Goal: Task Accomplishment & Management: Use online tool/utility

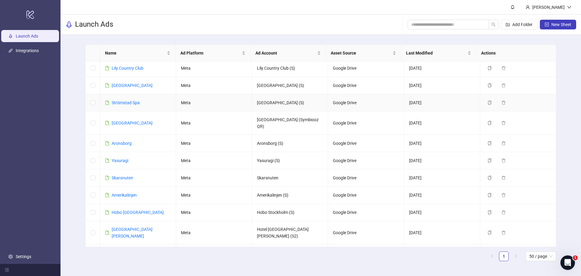
scroll to position [121, 0]
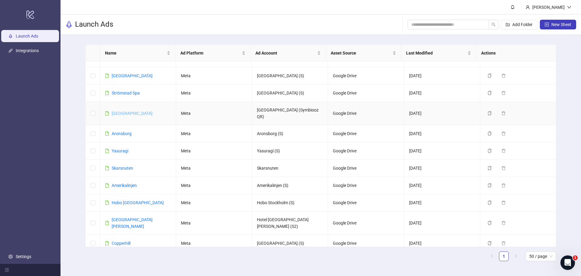
click at [129, 111] on link "[GEOGRAPHIC_DATA]" at bounding box center [132, 113] width 41 height 5
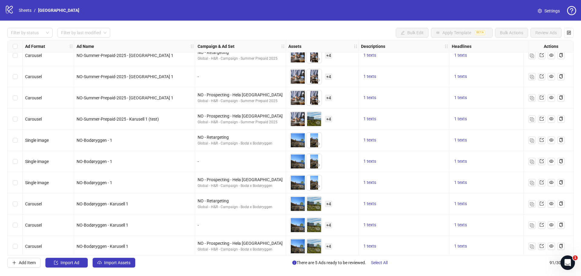
scroll to position [1244, 0]
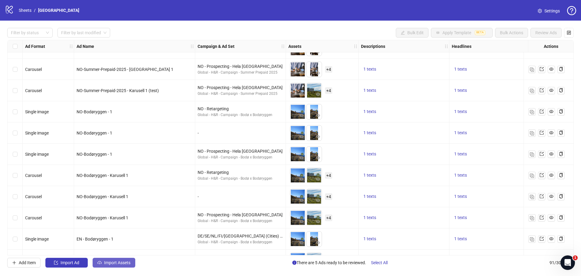
click at [111, 263] on span "Import Assets" at bounding box center [117, 262] width 26 height 5
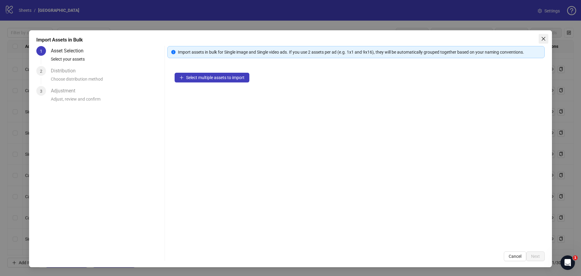
click at [543, 38] on icon "close" at bounding box center [543, 38] width 5 height 5
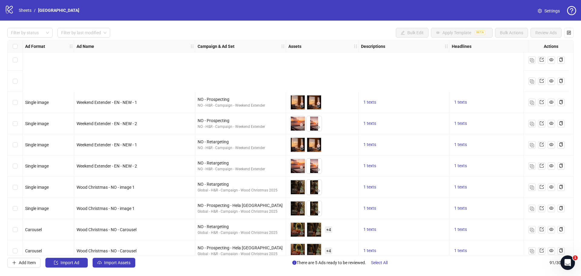
scroll to position [1729, 0]
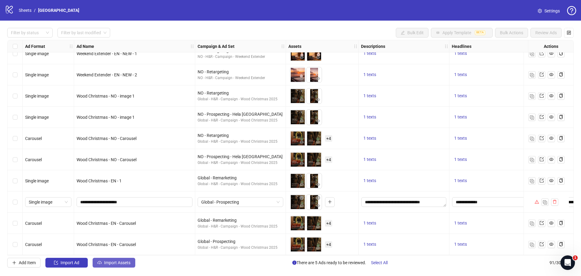
click at [121, 264] on span "Import Assets" at bounding box center [117, 262] width 26 height 5
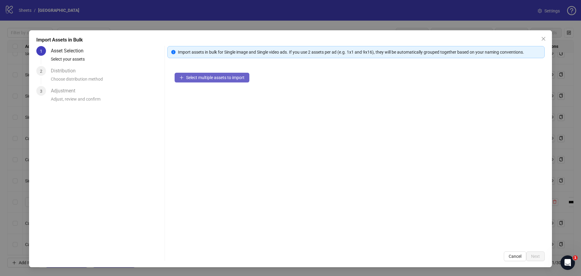
click at [209, 82] on button "Select multiple assets to import" at bounding box center [212, 78] width 75 height 10
click at [187, 74] on button "Select multiple assets to import" at bounding box center [212, 78] width 75 height 10
click at [184, 79] on button "Select multiple assets to import" at bounding box center [212, 78] width 75 height 10
click at [184, 78] on button "Select multiple assets to import" at bounding box center [212, 78] width 75 height 10
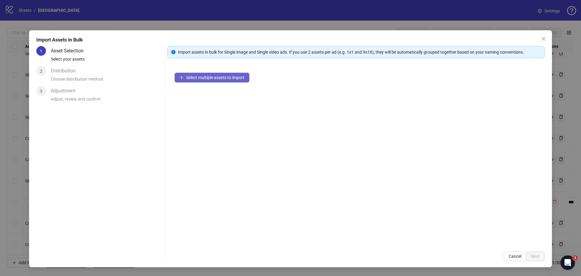
click at [184, 78] on button "Select multiple assets to import" at bounding box center [212, 78] width 75 height 10
click at [73, 55] on div "Asset Selection" at bounding box center [70, 51] width 38 height 10
click at [191, 76] on span "Select multiple assets to import" at bounding box center [215, 77] width 58 height 5
click at [547, 41] on span "Close" at bounding box center [544, 38] width 10 height 5
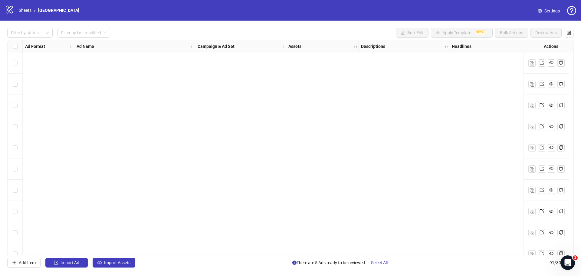
scroll to position [1729, 0]
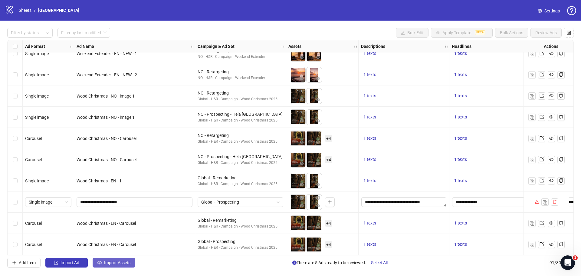
click at [123, 262] on span "Import Assets" at bounding box center [117, 262] width 26 height 5
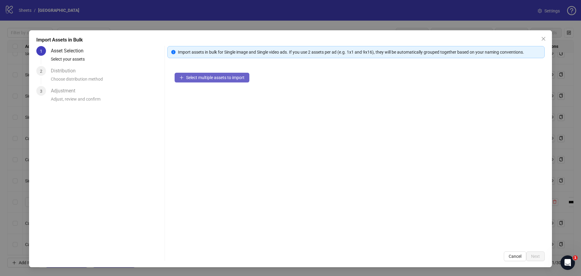
click at [218, 76] on span "Select multiple assets to import" at bounding box center [215, 77] width 58 height 5
click at [546, 41] on button "Close" at bounding box center [544, 39] width 10 height 10
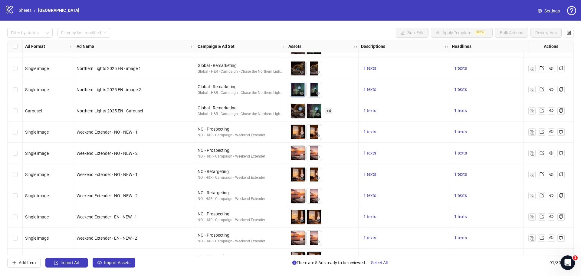
scroll to position [1547, 0]
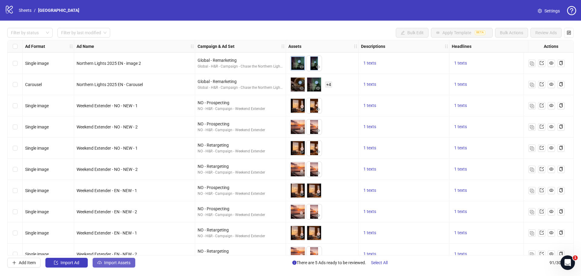
click at [112, 267] on button "Import Assets" at bounding box center [114, 263] width 43 height 10
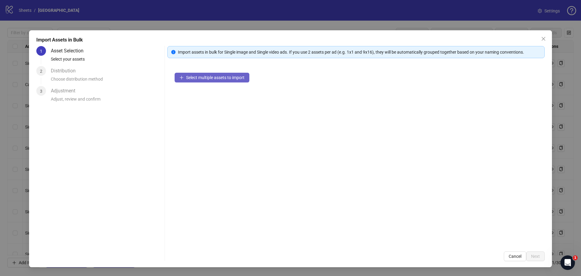
click at [200, 75] on span "Select multiple assets to import" at bounding box center [215, 77] width 58 height 5
click at [199, 76] on span "Select multiple assets to import" at bounding box center [215, 77] width 58 height 5
click at [198, 76] on span "Select multiple assets to import" at bounding box center [215, 77] width 58 height 5
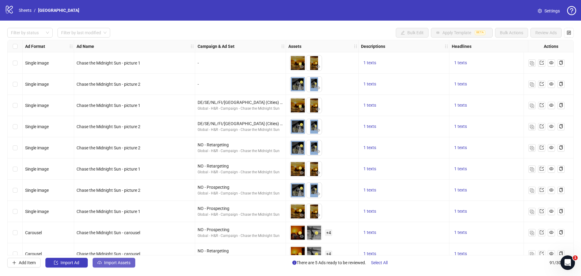
click at [109, 260] on span "Import Assets" at bounding box center [117, 262] width 26 height 5
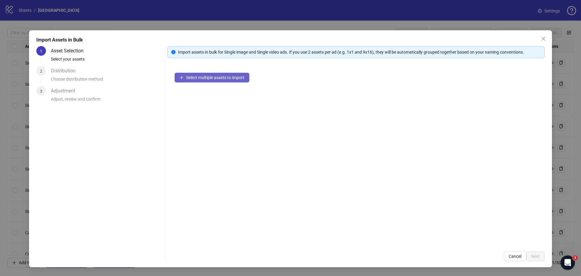
click at [192, 75] on span "Select multiple assets to import" at bounding box center [215, 77] width 58 height 5
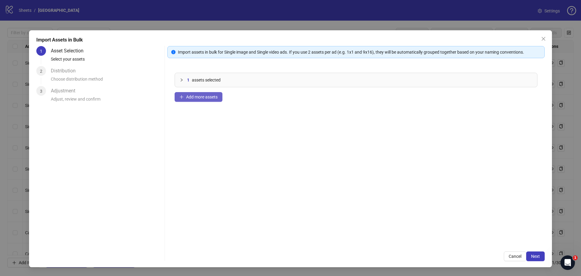
click at [193, 99] on span "Add more assets" at bounding box center [201, 96] width 31 height 5
click at [181, 78] on icon "collapsed" at bounding box center [182, 80] width 4 height 4
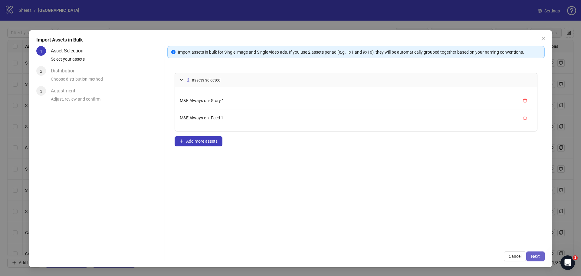
click at [535, 256] on span "Next" at bounding box center [535, 256] width 9 height 5
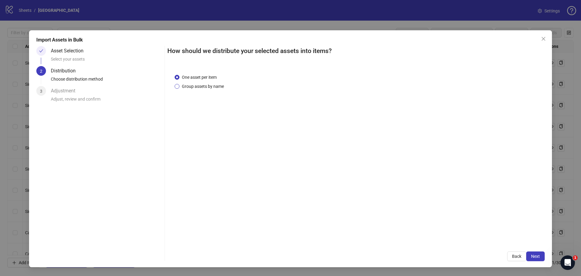
click at [194, 84] on span "Group assets by name" at bounding box center [203, 86] width 47 height 7
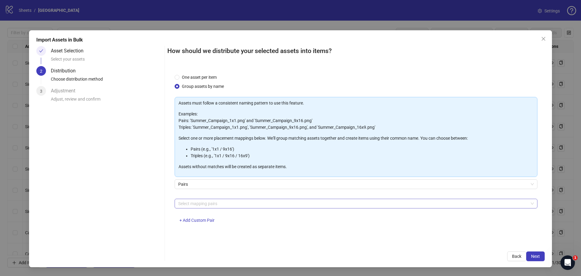
click at [203, 203] on div at bounding box center [353, 203] width 354 height 8
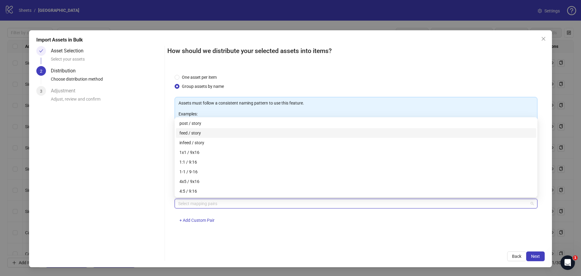
click at [198, 134] on div "feed / story" at bounding box center [356, 133] width 353 height 7
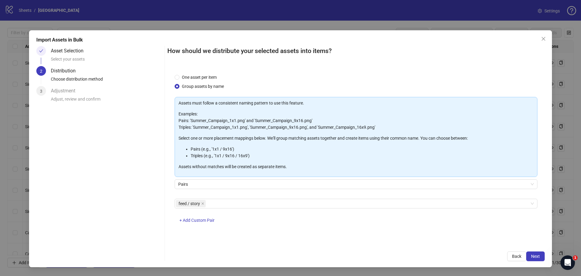
click at [358, 237] on div "One asset per item Group assets by name Assets must follow a consistent naming …" at bounding box center [356, 155] width 378 height 177
click at [533, 257] on span "Next" at bounding box center [535, 256] width 9 height 5
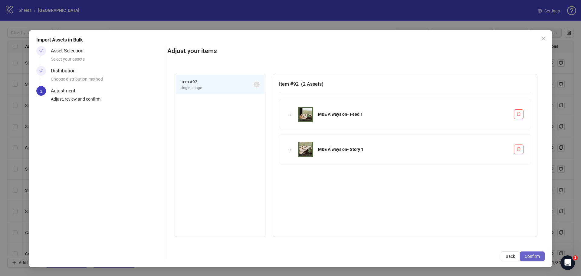
click at [534, 255] on span "Confirm" at bounding box center [532, 256] width 15 height 5
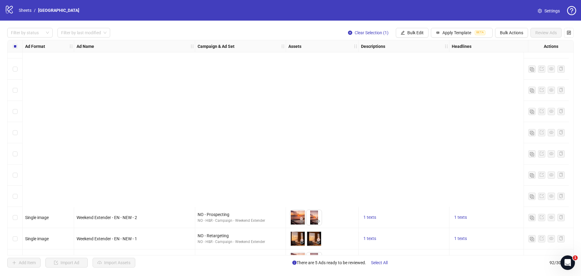
scroll to position [1750, 0]
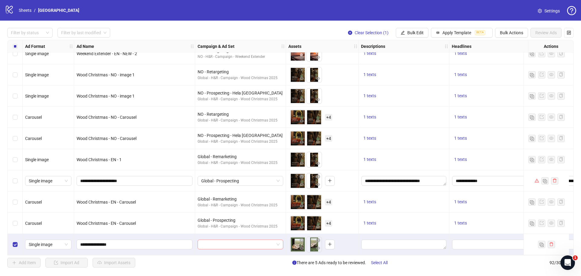
click at [250, 241] on input "search" at bounding box center [237, 244] width 73 height 9
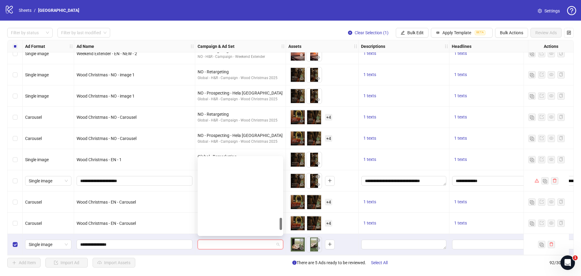
scroll to position [0, 0]
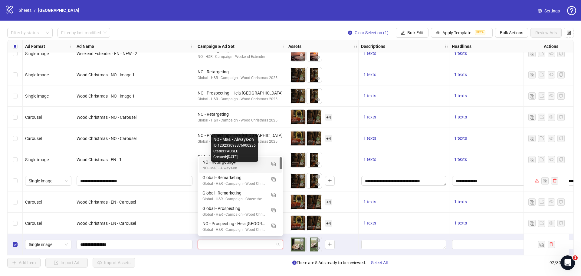
click at [219, 166] on div "NO - M&E - Always-on" at bounding box center [235, 168] width 64 height 6
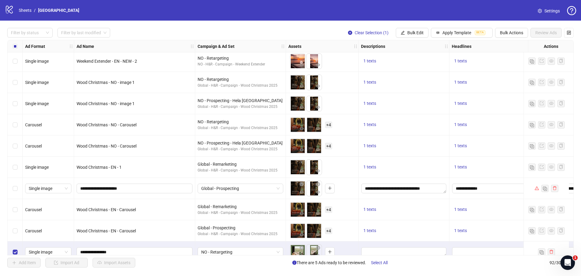
scroll to position [1750, 0]
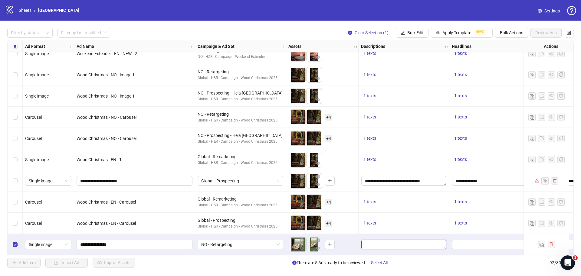
click at [365, 242] on textarea "Edit values" at bounding box center [404, 245] width 85 height 10
click at [405, 242] on textarea "Edit values" at bounding box center [404, 245] width 85 height 10
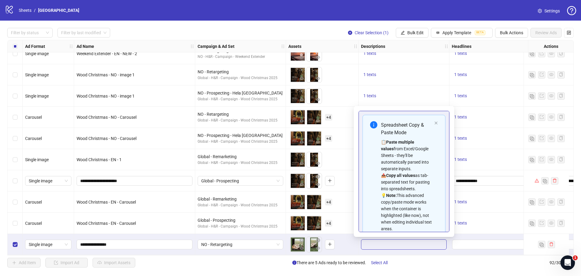
click at [405, 242] on textarea "Edit values" at bounding box center [404, 245] width 85 height 10
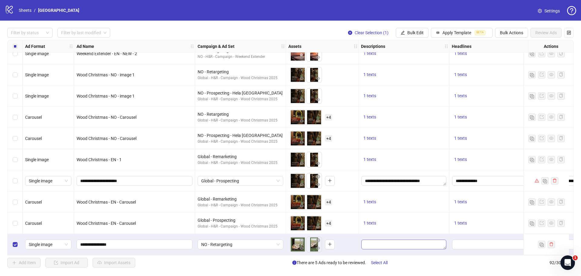
click at [397, 247] on textarea "Edit values" at bounding box center [404, 245] width 85 height 10
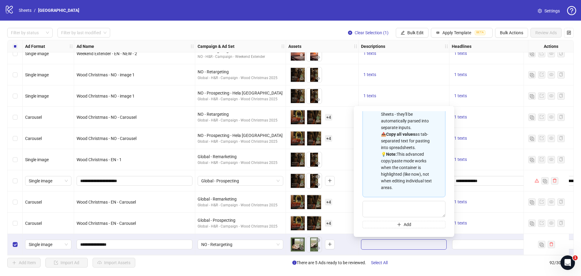
click at [372, 241] on textarea "Edit values" at bounding box center [404, 245] width 85 height 10
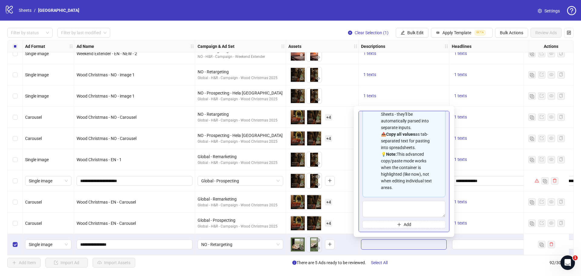
type textarea "**********"
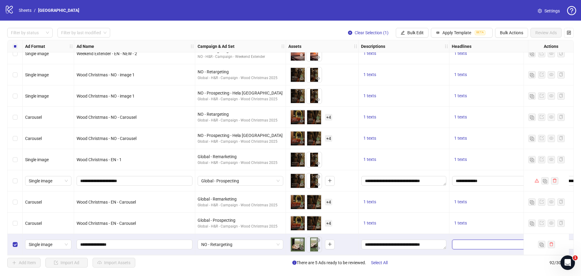
click at [466, 240] on input "Edit values" at bounding box center [494, 245] width 85 height 10
click at [470, 243] on input "Edit values" at bounding box center [494, 245] width 85 height 10
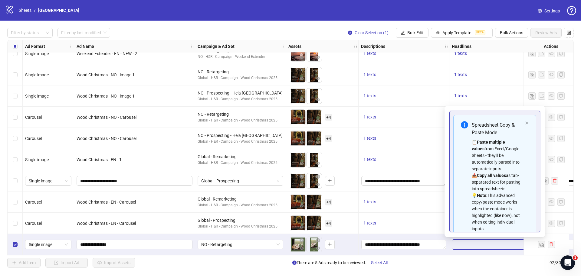
type input "**********"
click at [523, 121] on div "Spreadsheet Copy & Paste Mode 📋 Paste multiple values from Excel/Google Sheets …" at bounding box center [495, 177] width 83 height 124
click at [525, 124] on icon "close" at bounding box center [527, 123] width 4 height 4
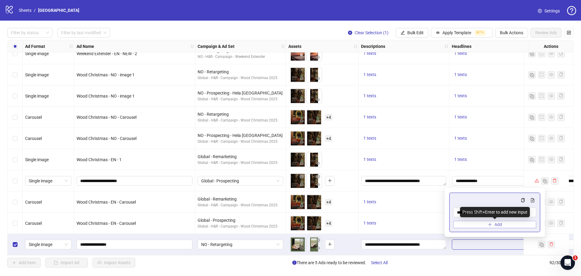
click at [497, 223] on span "Add" at bounding box center [499, 224] width 8 height 5
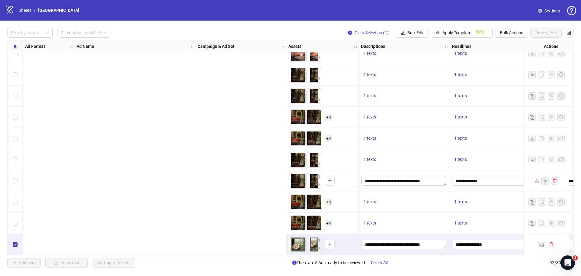
scroll to position [1750, 383]
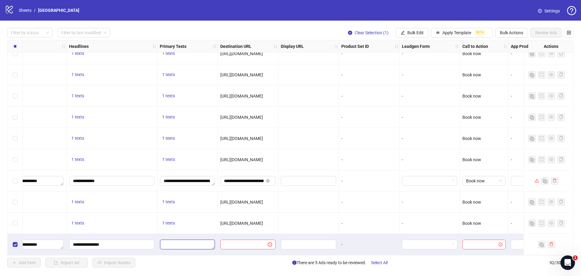
click at [169, 242] on textarea "Edit values" at bounding box center [187, 245] width 55 height 10
click at [183, 243] on textarea "Edit values" at bounding box center [187, 245] width 55 height 10
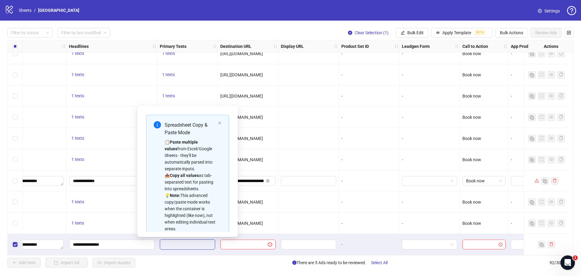
click at [180, 241] on textarea "Edit values" at bounding box center [187, 245] width 55 height 10
type textarea "**********"
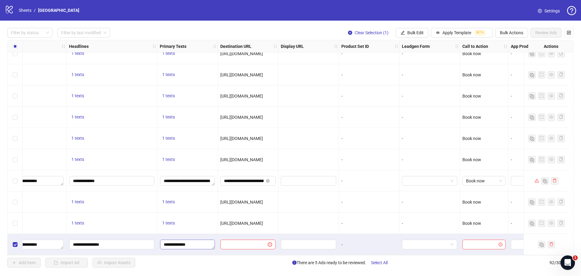
scroll to position [53, 0]
click at [249, 243] on input "text" at bounding box center [241, 244] width 35 height 7
paste input "**********"
type input "**********"
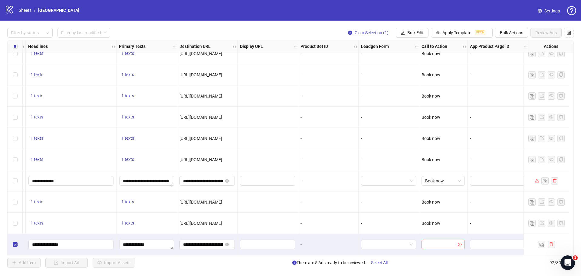
click at [436, 240] on input "search" at bounding box center [440, 244] width 31 height 9
click at [435, 240] on input "search" at bounding box center [440, 244] width 31 height 9
click at [430, 182] on div "Book now" at bounding box center [439, 181] width 34 height 7
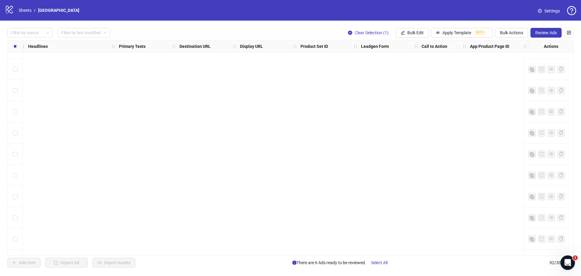
scroll to position [1750, 428]
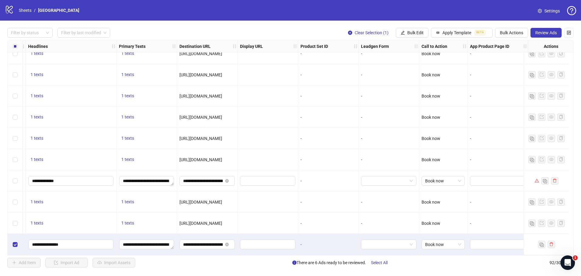
drag, startPoint x: 362, startPoint y: 252, endPoint x: 317, endPoint y: 250, distance: 44.3
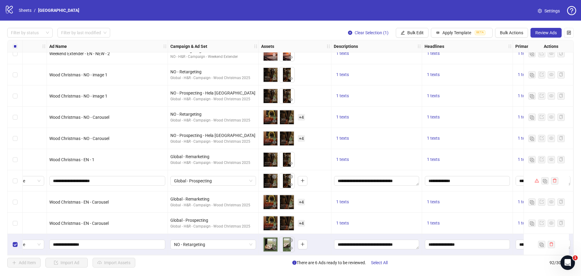
scroll to position [1750, 0]
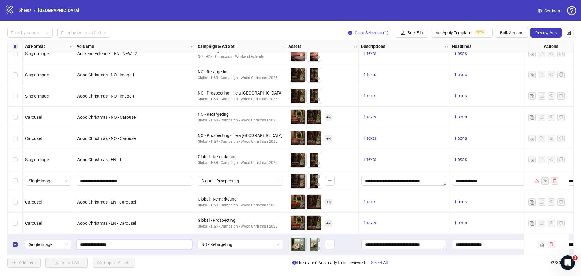
click at [137, 242] on input "**********" at bounding box center [133, 244] width 107 height 7
click at [243, 243] on span "NO - Retargeting" at bounding box center [240, 244] width 78 height 9
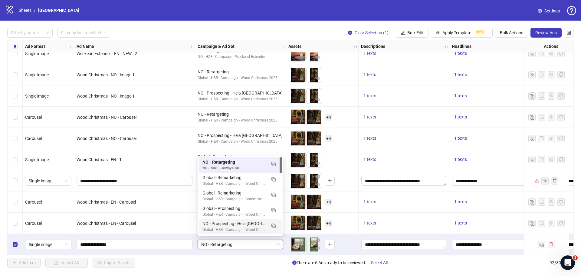
click at [258, 243] on span "NO - Retargeting" at bounding box center [240, 244] width 78 height 9
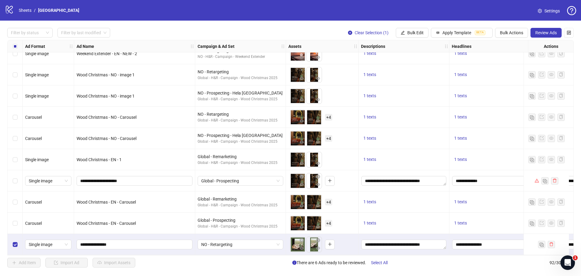
drag, startPoint x: 195, startPoint y: 252, endPoint x: 200, endPoint y: 253, distance: 4.3
click at [200, 253] on div "NO - Retargeting" at bounding box center [240, 244] width 91 height 21
click at [276, 242] on span "NO - Retargeting" at bounding box center [240, 244] width 78 height 9
click at [220, 242] on span "NO - Retargeting" at bounding box center [240, 244] width 78 height 9
click at [264, 260] on div "Add Item Import Ad Import Assets There are 6 Ads ready to be reviewed. Select A…" at bounding box center [290, 263] width 567 height 10
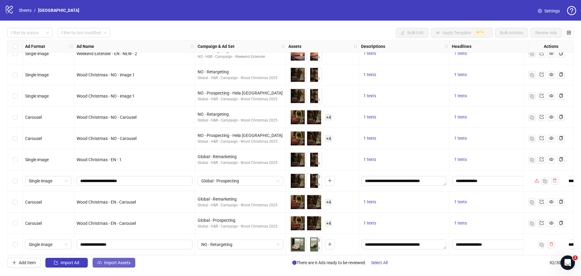
click at [115, 264] on span "Import Assets" at bounding box center [117, 262] width 26 height 5
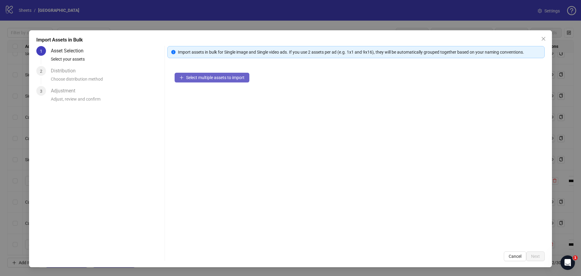
click at [207, 76] on span "Select multiple assets to import" at bounding box center [215, 77] width 58 height 5
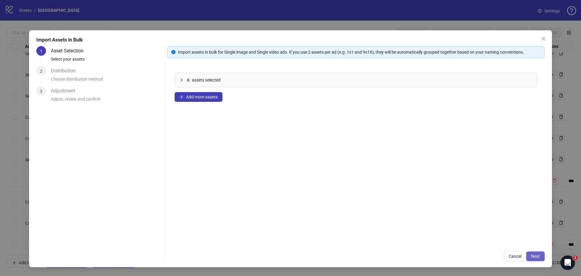
click at [535, 256] on span "Next" at bounding box center [535, 256] width 9 height 5
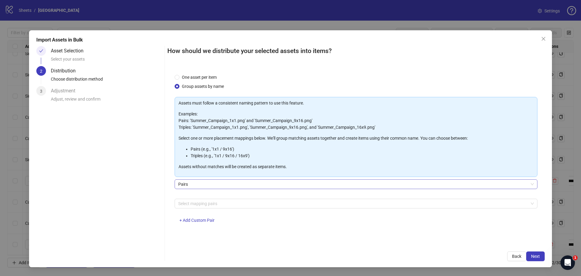
click at [199, 183] on span "Pairs" at bounding box center [356, 184] width 356 height 9
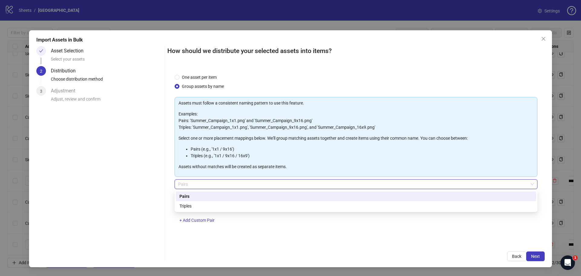
click at [199, 183] on span "Pairs" at bounding box center [356, 184] width 356 height 9
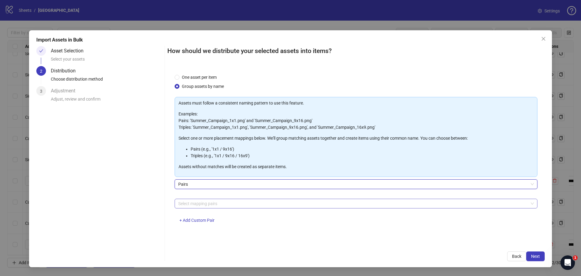
click at [192, 203] on div at bounding box center [353, 203] width 354 height 8
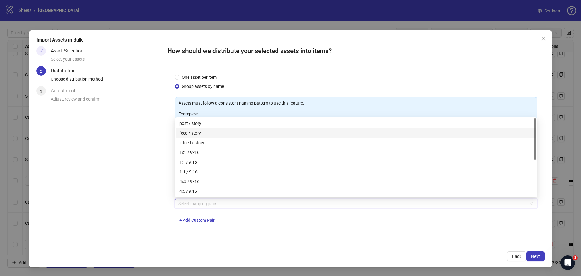
click at [188, 131] on div "feed / story" at bounding box center [356, 133] width 353 height 7
click at [258, 254] on div "Back Next" at bounding box center [356, 256] width 378 height 10
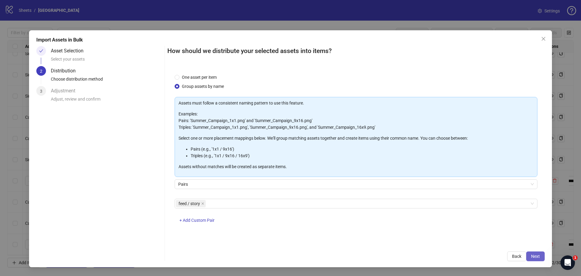
click at [536, 258] on span "Next" at bounding box center [535, 256] width 9 height 5
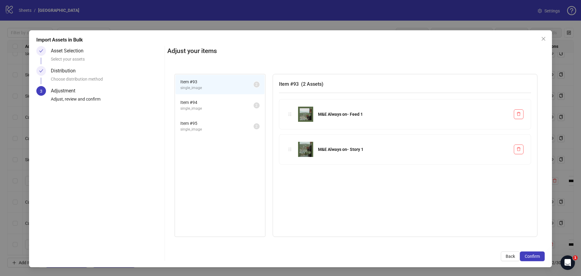
click at [190, 107] on span "single_image" at bounding box center [216, 109] width 73 height 6
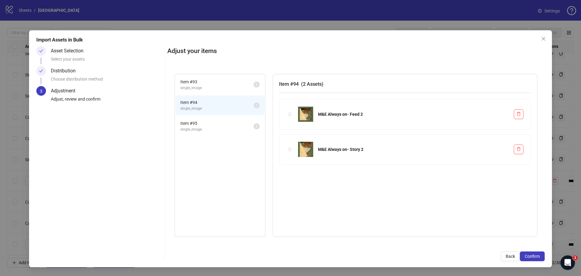
click at [185, 131] on span "single_image" at bounding box center [216, 130] width 73 height 6
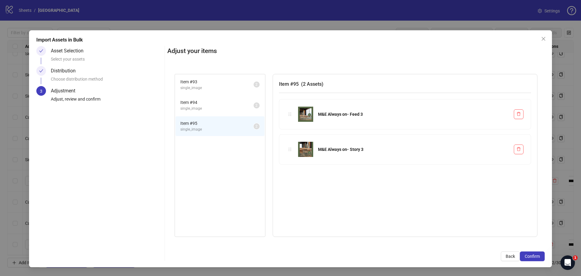
click at [194, 84] on span "Item # 93" at bounding box center [216, 81] width 73 height 7
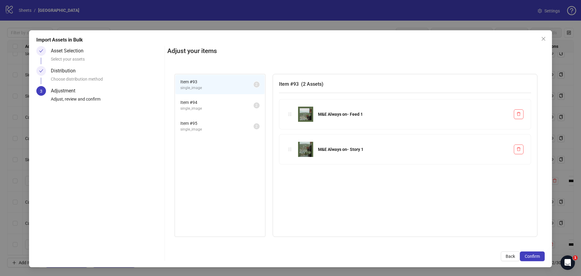
click at [197, 106] on span "single_image" at bounding box center [216, 109] width 73 height 6
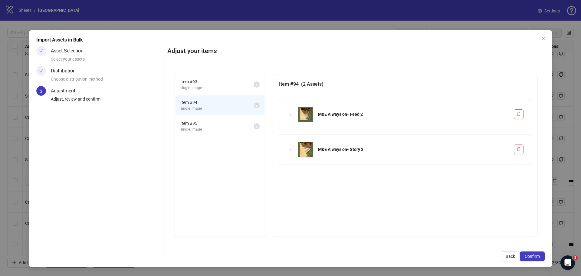
click at [194, 123] on span "Item # 95" at bounding box center [216, 123] width 73 height 7
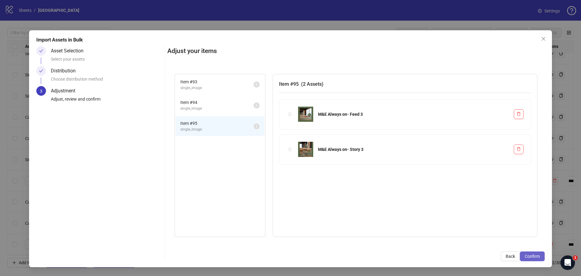
click at [537, 256] on span "Confirm" at bounding box center [532, 256] width 15 height 5
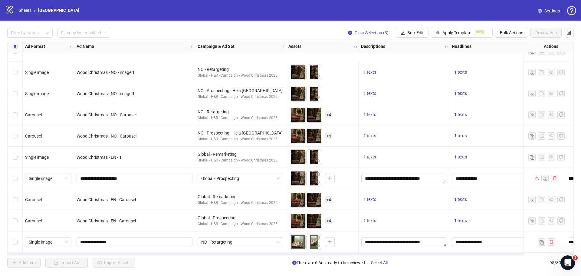
scroll to position [1813, 0]
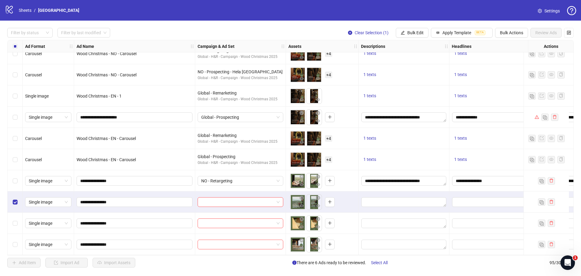
click at [19, 201] on div "Select row 93" at bounding box center [15, 201] width 15 height 21
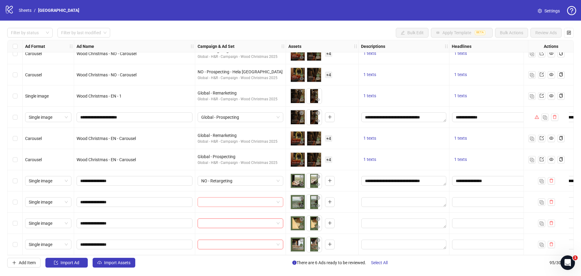
click at [279, 200] on span at bounding box center [240, 201] width 78 height 9
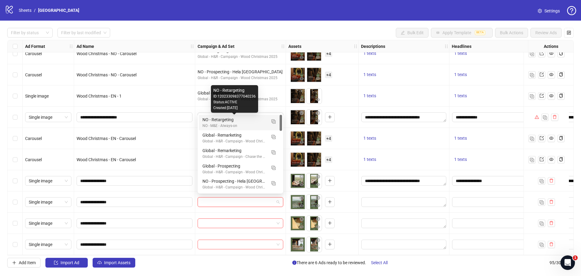
click at [219, 120] on div "NO - Retargeting" at bounding box center [235, 119] width 64 height 7
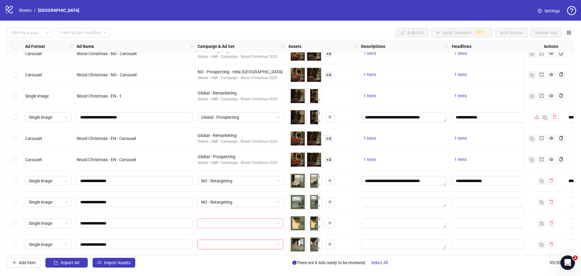
click at [279, 220] on span at bounding box center [240, 223] width 78 height 9
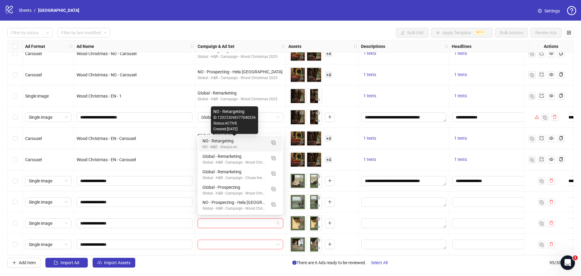
click at [240, 144] on div "NO - Retargeting NO - M&E - Always-on" at bounding box center [235, 143] width 64 height 12
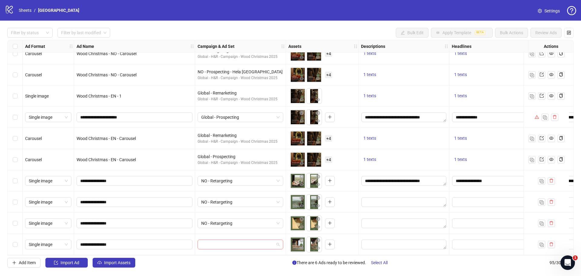
click at [282, 242] on div at bounding box center [241, 245] width 86 height 10
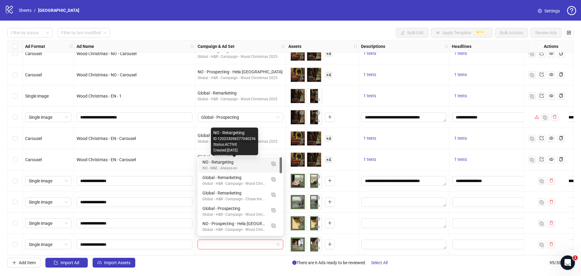
click at [246, 163] on div "NO - Retargeting" at bounding box center [235, 162] width 64 height 7
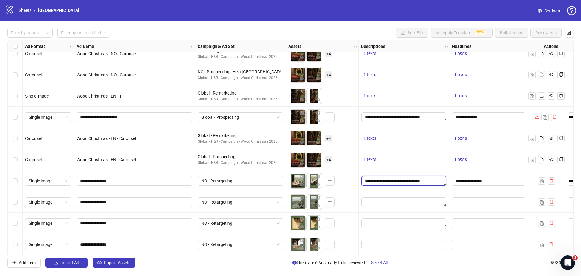
drag, startPoint x: 434, startPoint y: 176, endPoint x: 362, endPoint y: 179, distance: 71.8
click at [362, 179] on textarea "**********" at bounding box center [404, 181] width 85 height 10
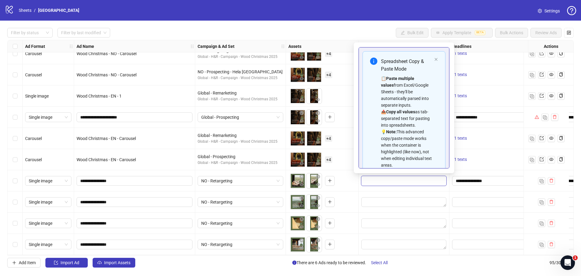
click at [391, 181] on textarea "**********" at bounding box center [404, 181] width 85 height 10
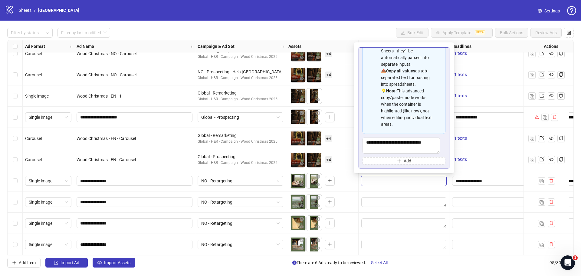
click at [372, 213] on div at bounding box center [404, 223] width 91 height 21
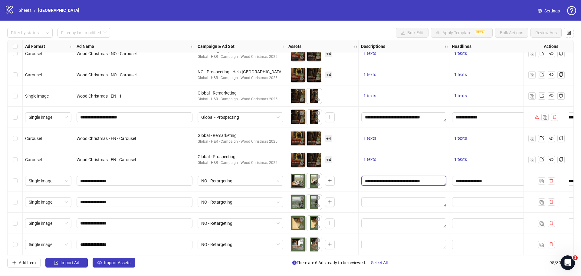
click at [432, 178] on textarea "**********" at bounding box center [404, 181] width 85 height 10
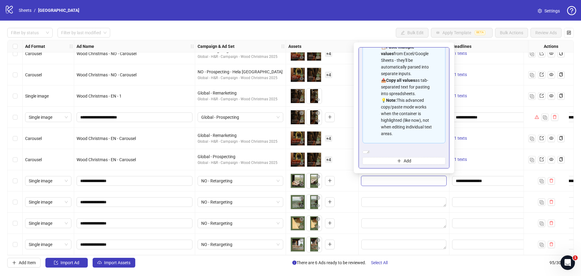
click at [434, 178] on textarea "**********" at bounding box center [404, 181] width 85 height 10
click at [366, 224] on textarea "Edit values" at bounding box center [404, 223] width 85 height 10
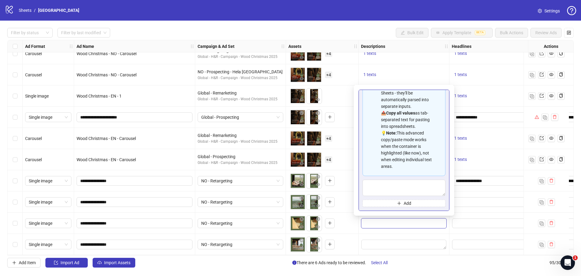
click at [352, 220] on div "To pick up a draggable item, press the space bar. While dragging, use the arrow…" at bounding box center [323, 223] width 68 height 19
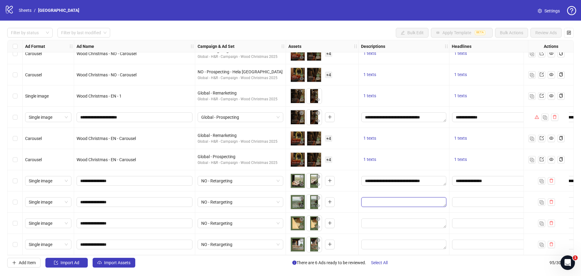
click at [371, 202] on textarea "Edit values" at bounding box center [404, 202] width 85 height 10
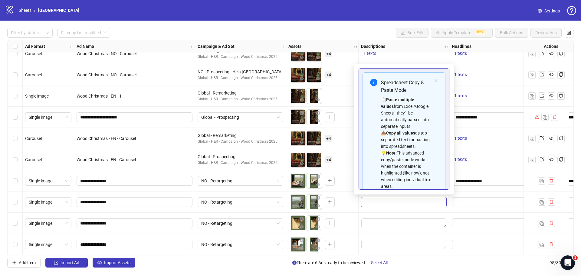
click at [17, 202] on label "Select row 93" at bounding box center [15, 202] width 5 height 7
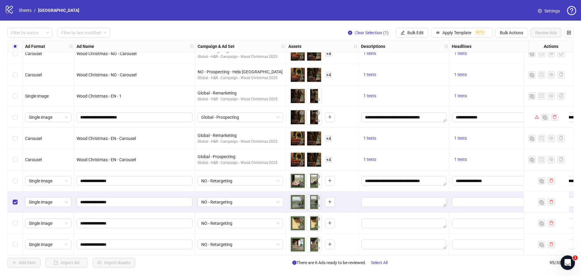
click at [15, 220] on label "Select row 94" at bounding box center [15, 223] width 5 height 7
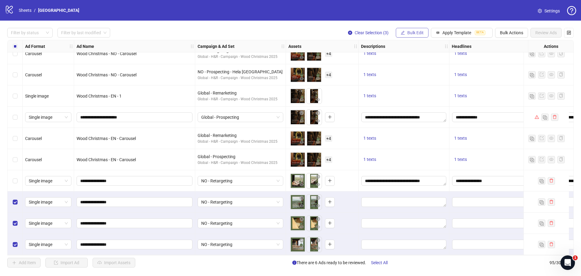
click at [422, 34] on span "Bulk Edit" at bounding box center [416, 32] width 16 height 5
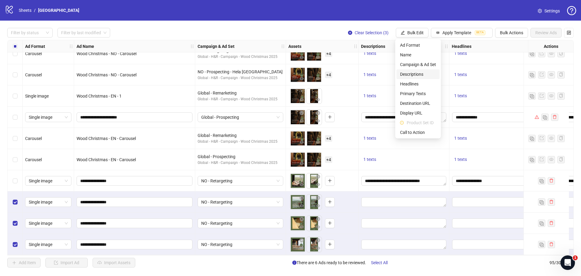
click at [413, 72] on span "Descriptions" at bounding box center [418, 74] width 36 height 7
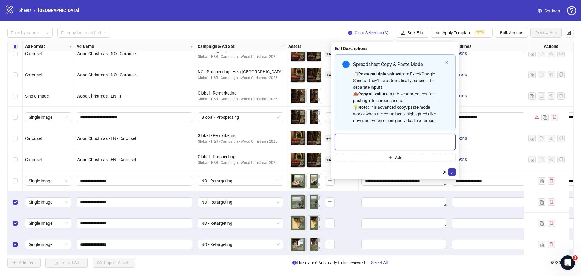
click at [347, 143] on textarea "Multi-text input container - paste or copy values" at bounding box center [395, 142] width 121 height 16
paste textarea "**********"
type textarea "**********"
click at [453, 172] on icon "check" at bounding box center [452, 172] width 4 height 4
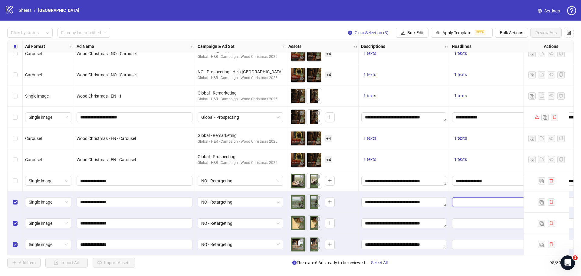
click at [472, 199] on input "Edit values" at bounding box center [494, 202] width 85 height 10
click at [416, 34] on span "Bulk Edit" at bounding box center [416, 32] width 16 height 5
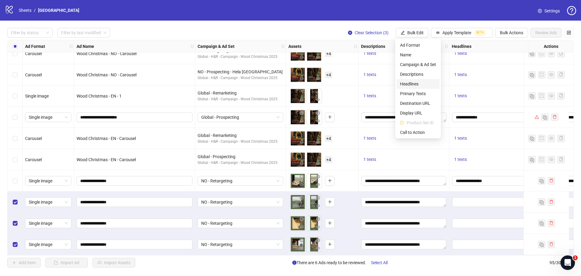
click at [420, 85] on span "Headlines" at bounding box center [418, 84] width 36 height 7
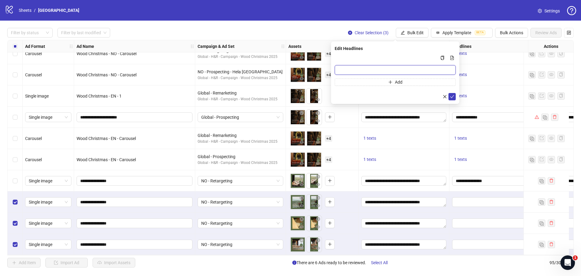
click at [375, 69] on input "Multi-input container - paste or copy values" at bounding box center [395, 70] width 121 height 10
paste input "**********"
type input "**********"
click at [449, 93] on button "submit" at bounding box center [452, 96] width 7 height 7
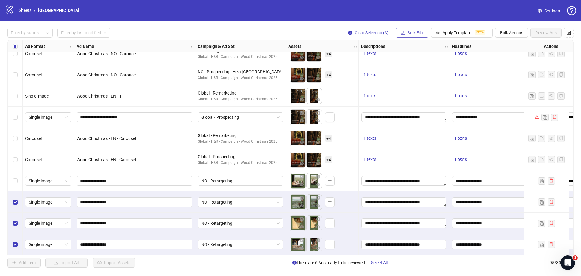
click at [409, 34] on span "Bulk Edit" at bounding box center [416, 32] width 16 height 5
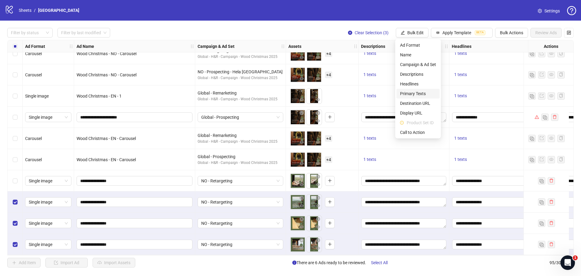
click at [409, 91] on span "Primary Texts" at bounding box center [418, 93] width 36 height 7
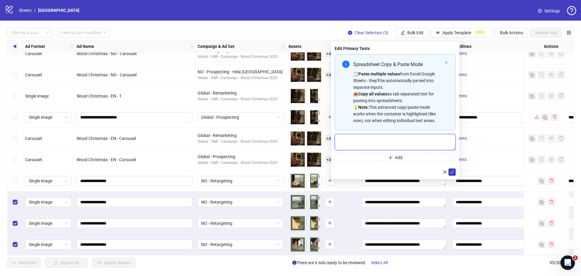
click at [356, 140] on textarea "Multi-text input container - paste or copy values" at bounding box center [395, 142] width 121 height 16
paste textarea "**********"
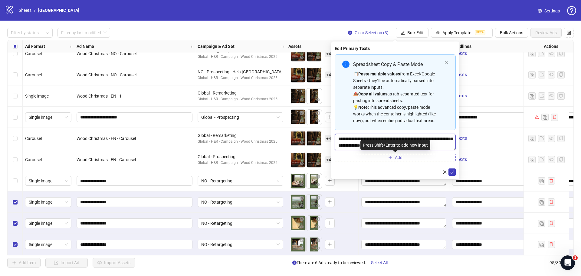
scroll to position [7, 0]
type textarea "**********"
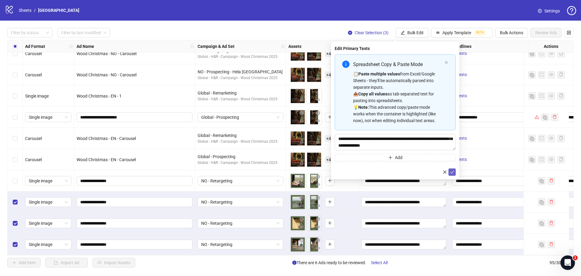
click at [452, 171] on icon "check" at bounding box center [452, 172] width 4 height 4
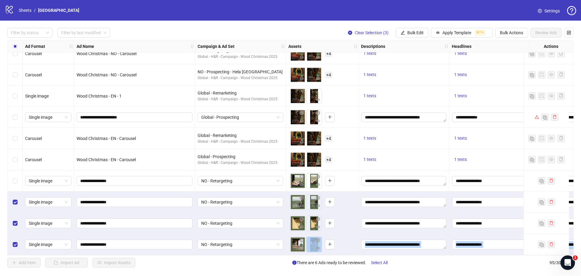
click at [312, 253] on div "Ad Format Ad Name Campaign & Ad Set Assets Descriptions Headlines Primary Texts…" at bounding box center [290, 147] width 567 height 215
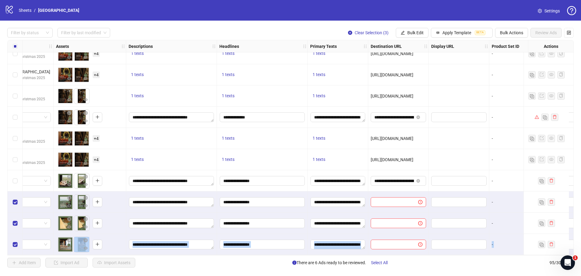
scroll to position [1813, 237]
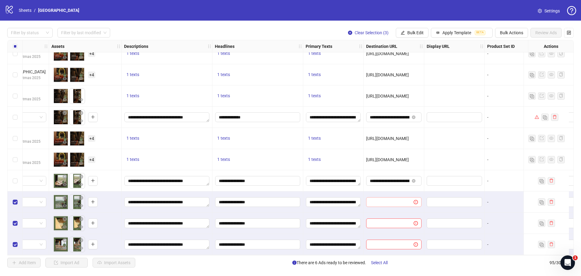
click at [384, 197] on span at bounding box center [393, 202] width 55 height 10
click at [386, 179] on input "**********" at bounding box center [390, 180] width 40 height 7
click at [412, 32] on span "Bulk Edit" at bounding box center [416, 32] width 16 height 5
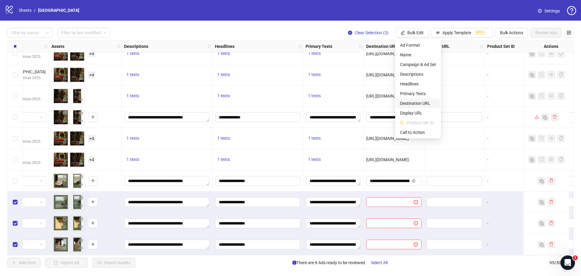
click at [414, 105] on span "Destination URL" at bounding box center [418, 103] width 36 height 7
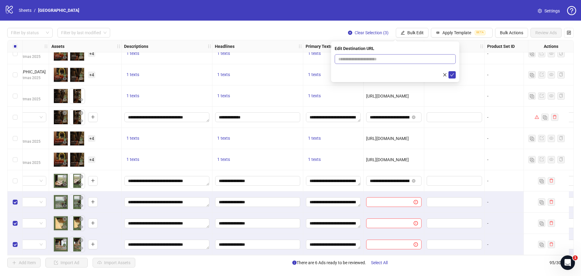
click at [364, 55] on span at bounding box center [395, 59] width 121 height 10
paste input "**********"
type input "**********"
click at [453, 76] on icon "check" at bounding box center [452, 75] width 4 height 4
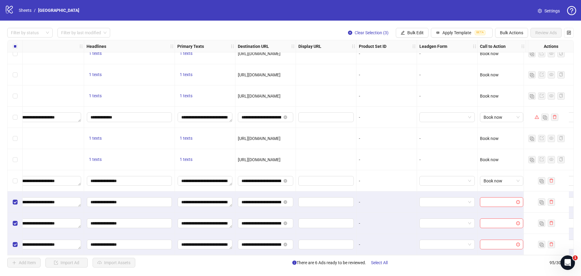
scroll to position [1813, 369]
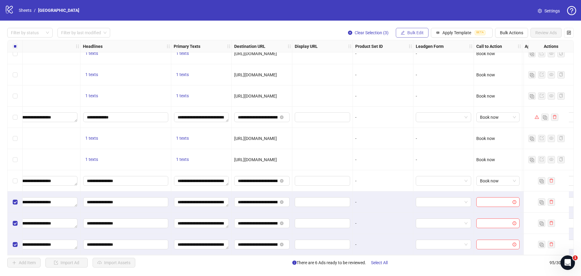
click at [413, 30] on button "Bulk Edit" at bounding box center [412, 33] width 33 height 10
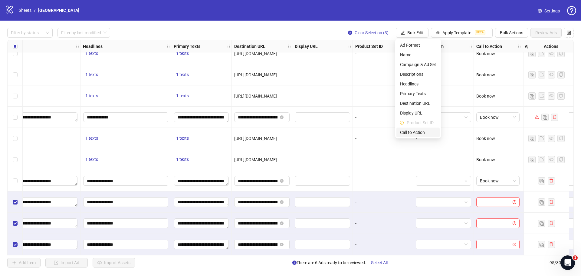
click at [412, 133] on span "Call to Action" at bounding box center [418, 132] width 36 height 7
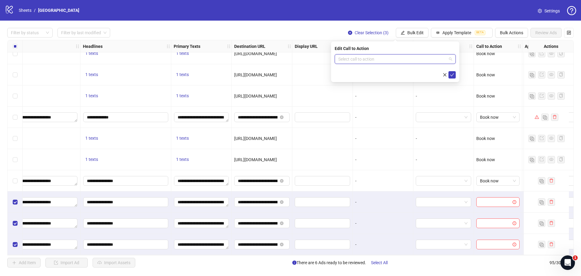
click at [372, 61] on input "search" at bounding box center [393, 59] width 108 height 9
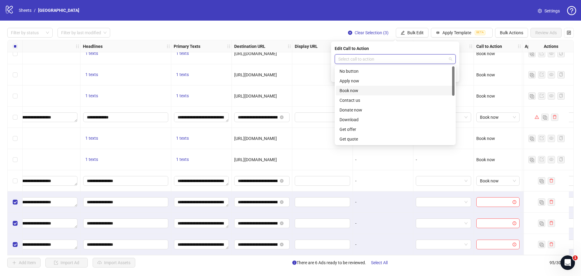
click at [359, 89] on div "Book now" at bounding box center [395, 90] width 111 height 7
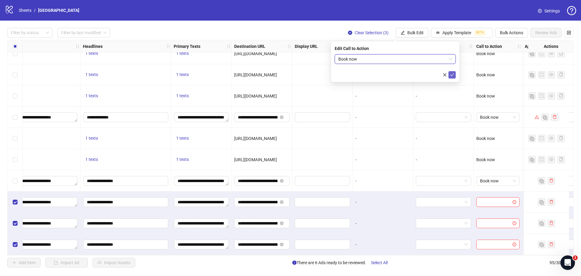
click at [452, 76] on icon "check" at bounding box center [452, 75] width 4 height 4
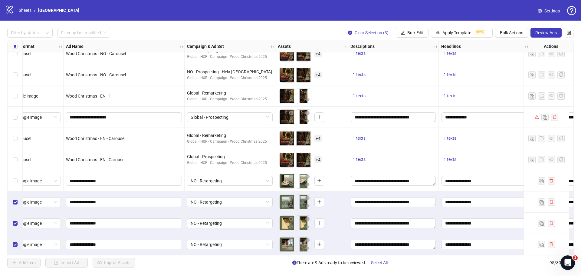
scroll to position [1813, 0]
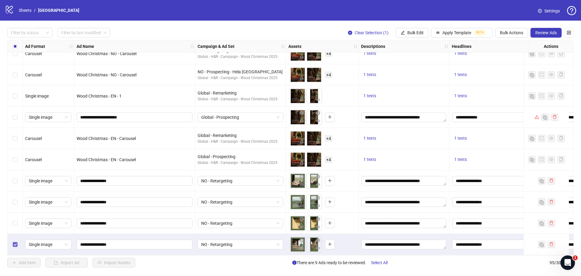
click at [11, 245] on div "Select row 95" at bounding box center [15, 244] width 15 height 21
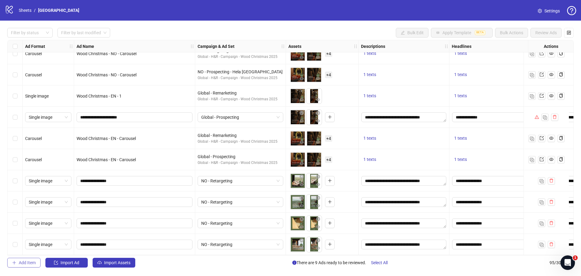
click at [21, 263] on span "Add Item" at bounding box center [27, 262] width 17 height 5
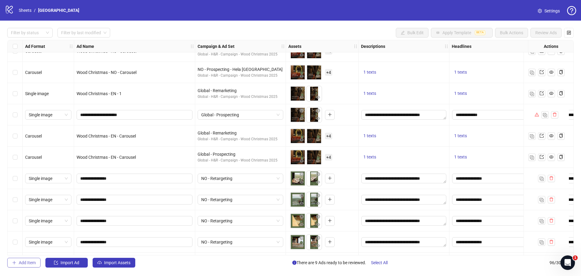
click at [15, 265] on span "button" at bounding box center [14, 262] width 4 height 5
click at [19, 264] on span "Add Item" at bounding box center [27, 262] width 17 height 5
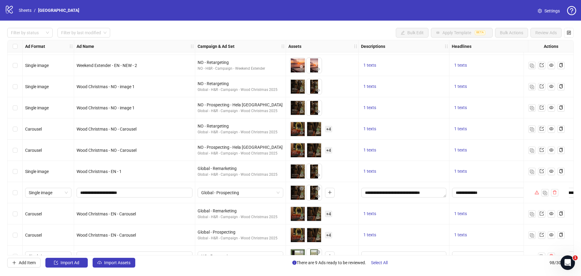
scroll to position [1877, 0]
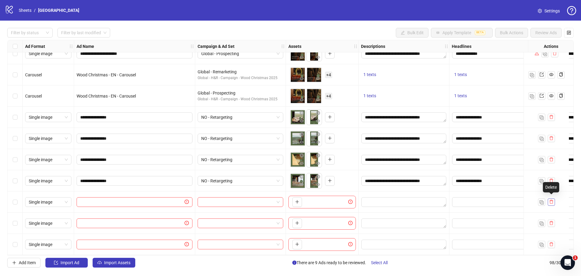
click at [551, 200] on icon "delete" at bounding box center [552, 202] width 4 height 4
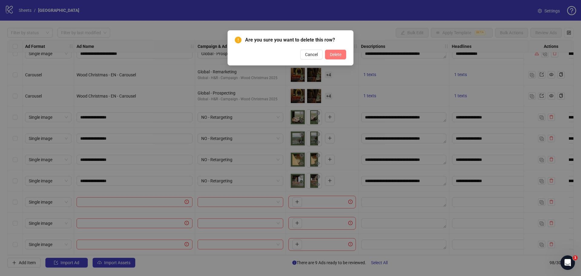
click at [334, 55] on span "Delete" at bounding box center [336, 54] width 12 height 5
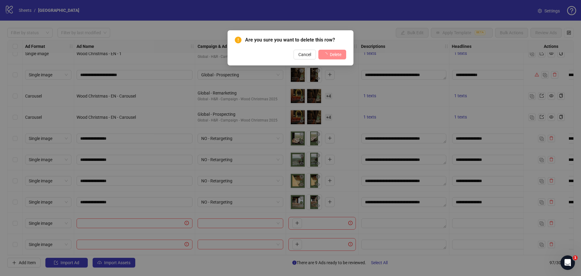
scroll to position [1856, 0]
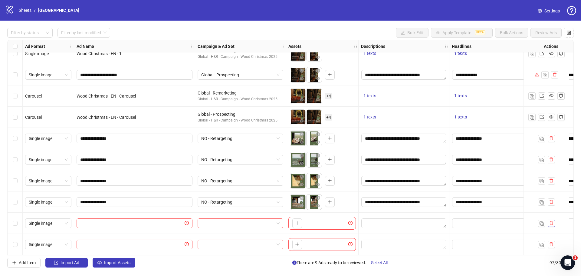
click at [550, 221] on icon "delete" at bounding box center [552, 223] width 4 height 4
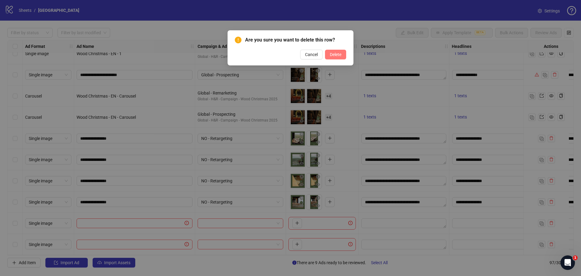
click at [341, 52] on span "Delete" at bounding box center [336, 54] width 12 height 5
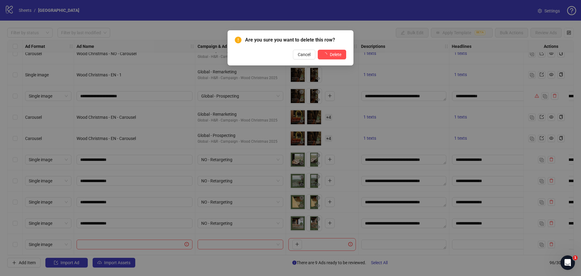
scroll to position [1835, 0]
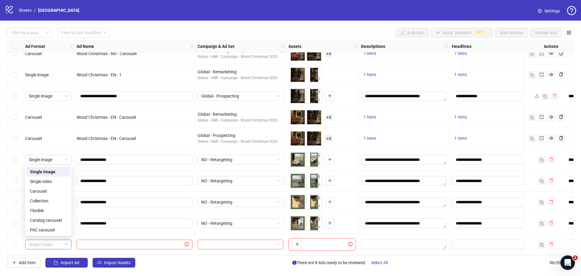
click at [52, 242] on span "Single image" at bounding box center [48, 244] width 39 height 9
click at [44, 193] on div "Carousel" at bounding box center [48, 191] width 37 height 7
click at [164, 244] on input "text" at bounding box center [131, 244] width 103 height 7
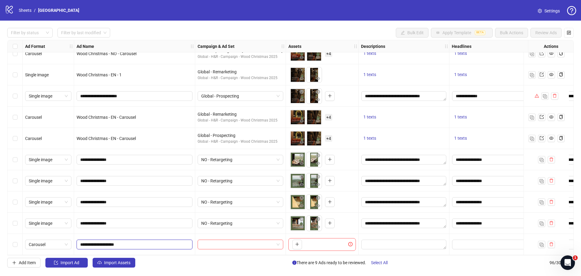
click at [109, 241] on input "**********" at bounding box center [133, 244] width 107 height 7
type input "**********"
click at [227, 240] on input "search" at bounding box center [237, 244] width 73 height 9
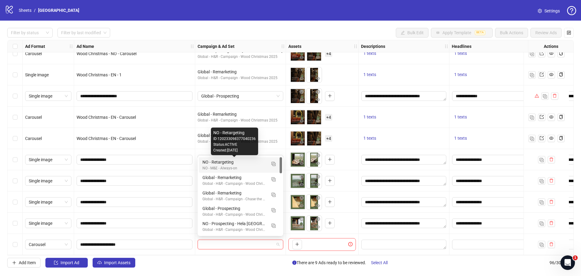
click at [213, 162] on div "NO - Retargeting" at bounding box center [235, 162] width 64 height 7
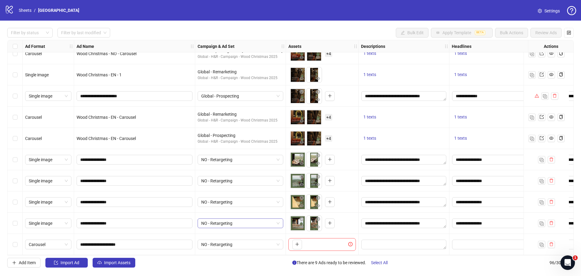
click at [256, 224] on span "NO - Retargeting" at bounding box center [240, 223] width 78 height 9
click at [299, 246] on button "button" at bounding box center [298, 245] width 10 height 10
click at [294, 242] on button "button" at bounding box center [298, 245] width 10 height 10
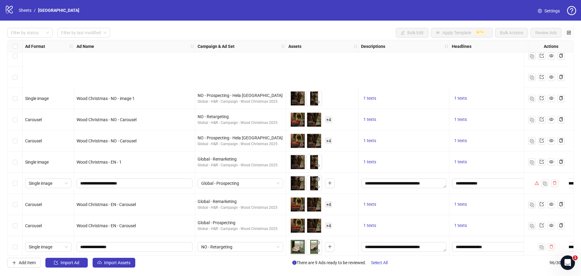
scroll to position [1835, 0]
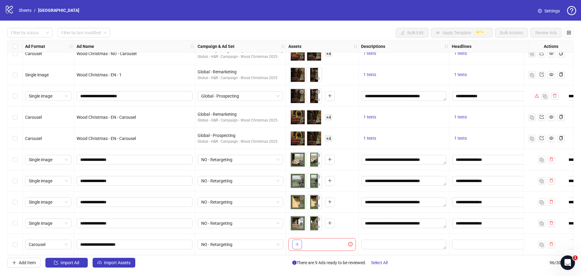
click at [298, 243] on icon "plus" at bounding box center [297, 244] width 4 height 4
click at [295, 244] on button "button" at bounding box center [298, 245] width 10 height 10
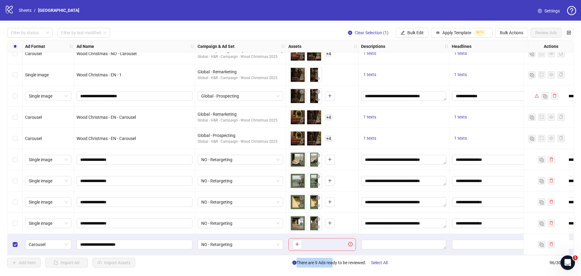
drag, startPoint x: 287, startPoint y: 256, endPoint x: 330, endPoint y: 258, distance: 42.7
click at [330, 258] on div "Filter by status Filter by last modified Clear Selection (1) Bulk Edit Apply Te…" at bounding box center [290, 148] width 581 height 254
drag, startPoint x: 293, startPoint y: 253, endPoint x: 305, endPoint y: 254, distance: 11.3
click at [305, 254] on div "Ad Format Ad Name Campaign & Ad Set Assets Descriptions Headlines Primary Texts…" at bounding box center [290, 147] width 567 height 215
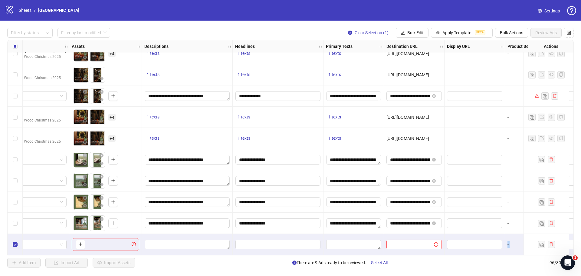
click at [357, 252] on div at bounding box center [354, 244] width 61 height 21
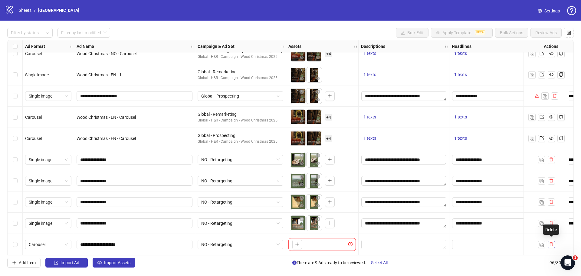
click at [552, 242] on icon "delete" at bounding box center [552, 244] width 4 height 4
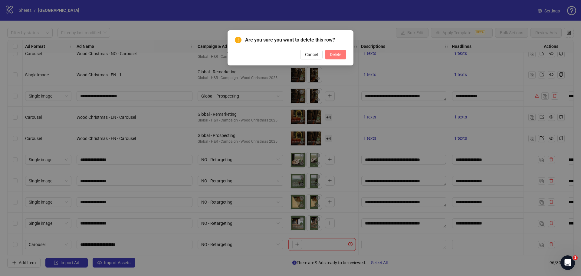
click at [338, 56] on span "Delete" at bounding box center [336, 54] width 12 height 5
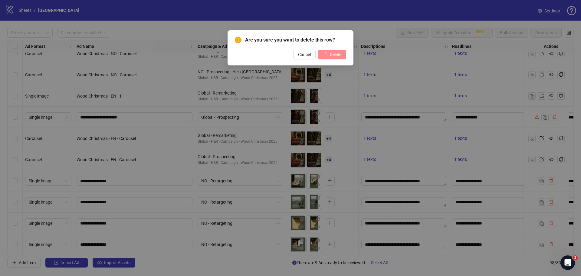
scroll to position [1813, 0]
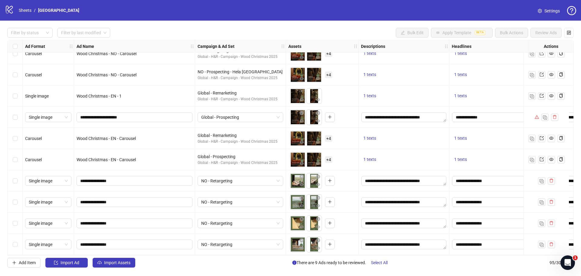
click at [23, 258] on div "Filter by status Filter by last modified Bulk Edit Apply Template BETA Bulk Act…" at bounding box center [290, 148] width 581 height 254
click at [21, 259] on button "Add Item" at bounding box center [23, 263] width 33 height 10
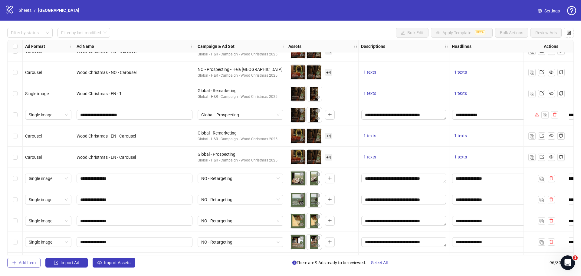
click at [27, 263] on span "Add Item" at bounding box center [27, 262] width 17 height 5
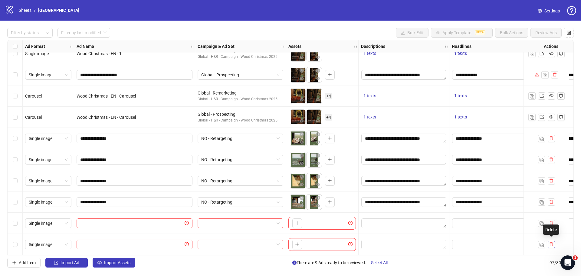
click at [553, 243] on icon "delete" at bounding box center [552, 244] width 4 height 4
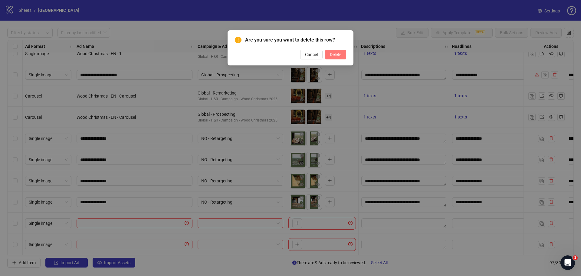
click at [329, 56] on button "Delete" at bounding box center [335, 55] width 21 height 10
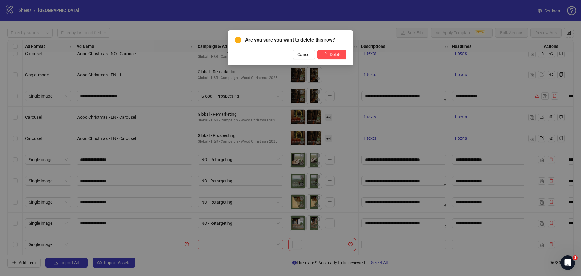
scroll to position [1835, 0]
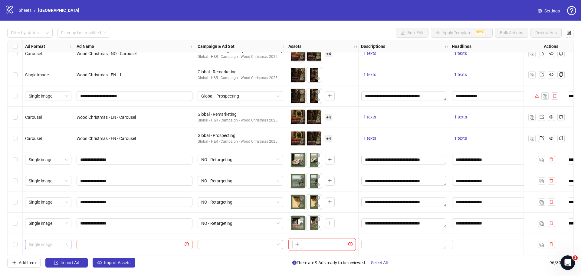
click at [67, 242] on span "Single image" at bounding box center [48, 244] width 39 height 9
click at [43, 188] on div "Carousel" at bounding box center [48, 191] width 37 height 7
click at [140, 242] on input "text" at bounding box center [131, 244] width 103 height 7
type input "**********"
click at [245, 241] on input "search" at bounding box center [237, 244] width 73 height 9
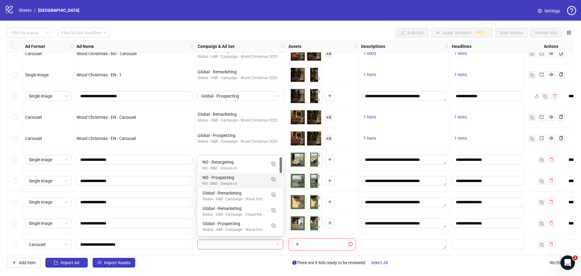
click at [226, 176] on div "NO - Prospecting" at bounding box center [235, 177] width 64 height 7
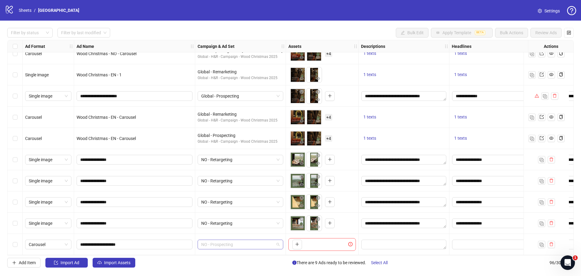
click at [239, 240] on span "NO - Prospecting" at bounding box center [240, 244] width 78 height 9
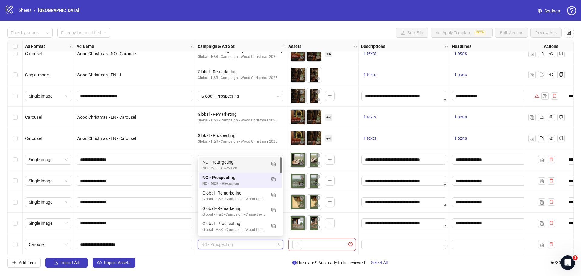
click at [218, 161] on div "NO - Retargeting" at bounding box center [235, 162] width 64 height 7
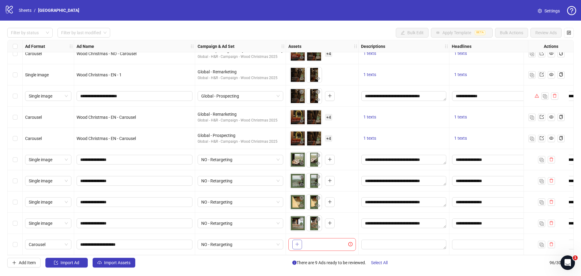
click at [296, 242] on icon "plus" at bounding box center [297, 244] width 4 height 4
click at [299, 244] on icon "plus" at bounding box center [297, 244] width 3 height 0
click at [279, 256] on div "Filter by status Filter by last modified Bulk Edit Apply Template BETA Bulk Act…" at bounding box center [290, 148] width 581 height 254
click at [118, 266] on button "Import Assets" at bounding box center [114, 263] width 43 height 10
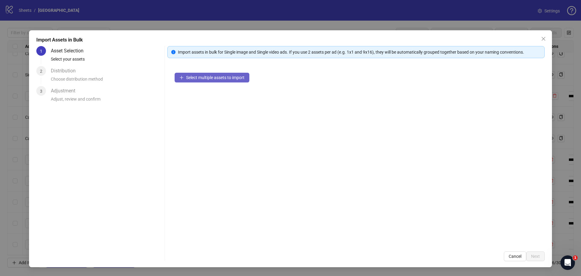
click at [194, 76] on span "Select multiple assets to import" at bounding box center [215, 77] width 58 height 5
click at [180, 77] on icon "plus" at bounding box center [182, 77] width 4 height 4
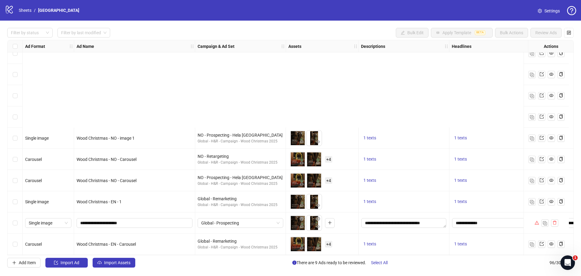
scroll to position [1835, 0]
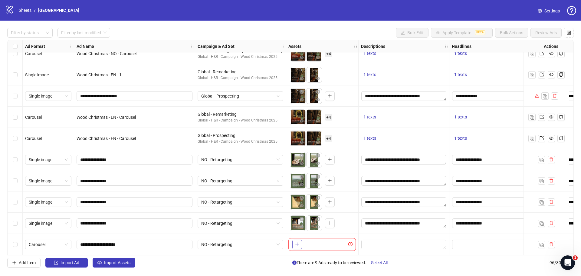
click at [298, 242] on icon "plus" at bounding box center [297, 244] width 4 height 4
click at [128, 265] on span "Import Assets" at bounding box center [117, 262] width 26 height 5
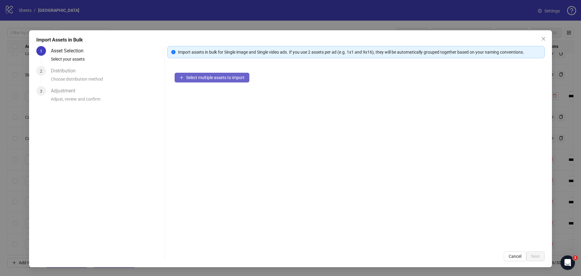
click at [182, 79] on icon "plus" at bounding box center [181, 77] width 0 height 3
click at [540, 39] on span "Close" at bounding box center [544, 38] width 10 height 5
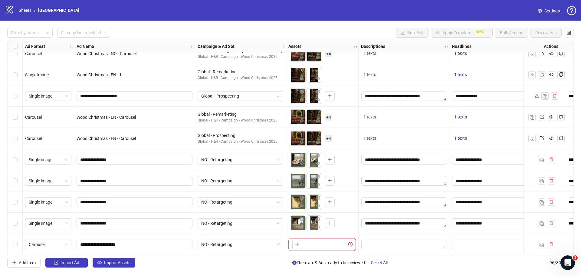
scroll to position [1835, 0]
click at [301, 240] on button "button" at bounding box center [298, 245] width 10 height 10
click at [131, 267] on button "Import Assets" at bounding box center [114, 263] width 43 height 10
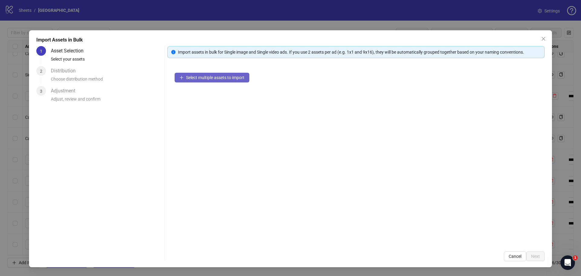
click at [205, 76] on span "Select multiple assets to import" at bounding box center [215, 77] width 58 height 5
click at [183, 80] on span "button" at bounding box center [182, 77] width 4 height 5
click at [516, 259] on button "Cancel" at bounding box center [515, 256] width 22 height 10
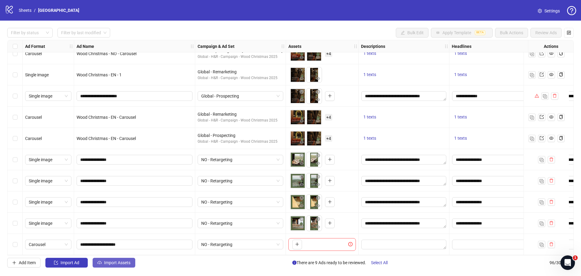
click at [108, 262] on span "Import Assets" at bounding box center [117, 262] width 26 height 5
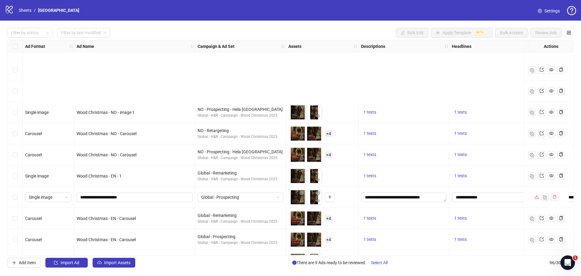
scroll to position [1835, 0]
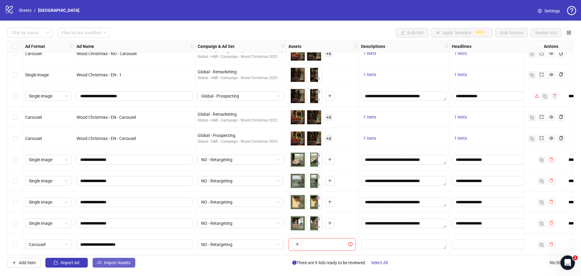
click at [129, 263] on span "Import Assets" at bounding box center [117, 262] width 26 height 5
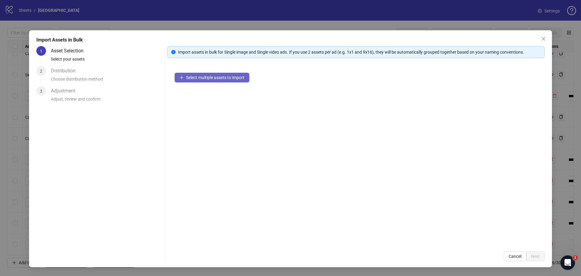
click at [200, 77] on span "Select multiple assets to import" at bounding box center [215, 77] width 58 height 5
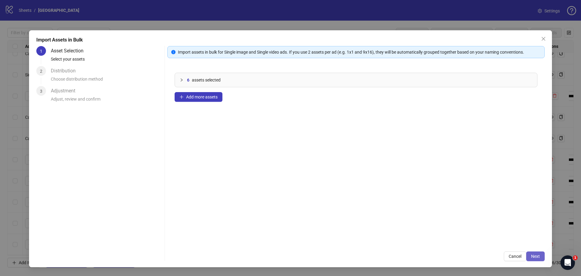
click at [538, 258] on span "Next" at bounding box center [535, 256] width 9 height 5
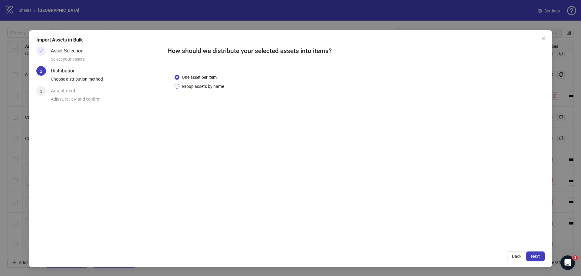
click at [193, 87] on span "Group assets by name" at bounding box center [203, 86] width 47 height 7
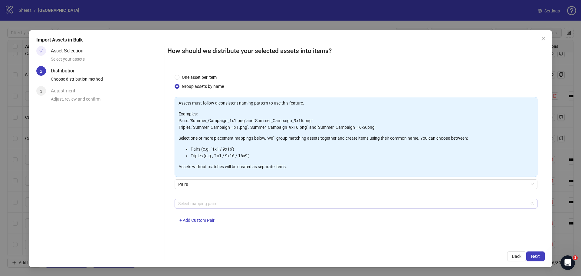
click at [192, 203] on div at bounding box center [353, 203] width 354 height 8
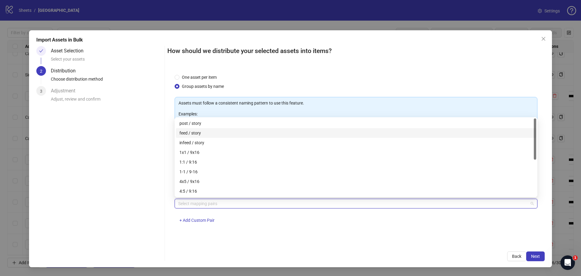
click at [204, 131] on div "feed / story" at bounding box center [356, 133] width 353 height 7
click at [263, 240] on div "One asset per item Group assets by name Assets must follow a consistent naming …" at bounding box center [356, 155] width 378 height 177
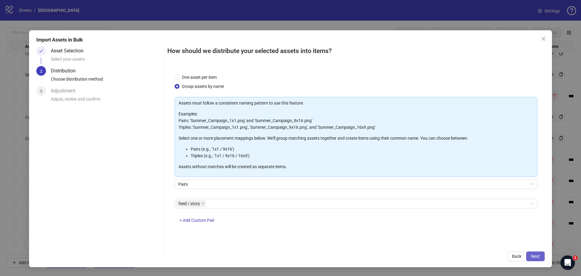
click at [538, 255] on span "Next" at bounding box center [535, 256] width 9 height 5
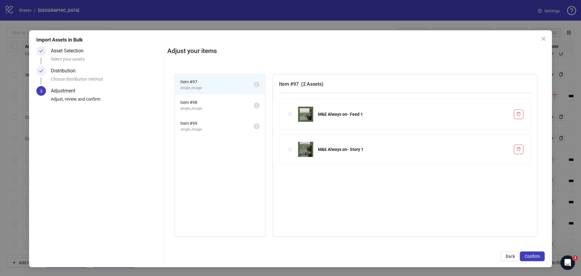
click at [191, 108] on span "single_image" at bounding box center [216, 109] width 73 height 6
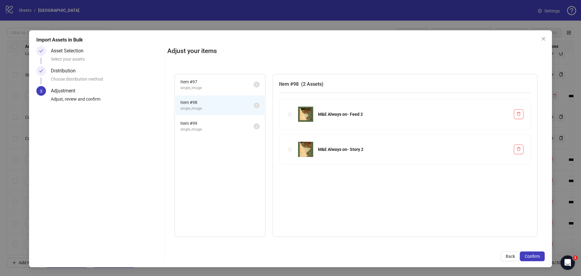
click at [195, 123] on span "Item # 99" at bounding box center [216, 123] width 73 height 7
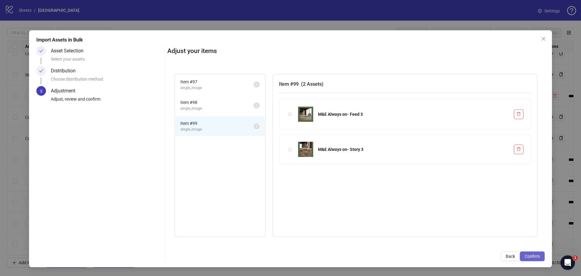
click at [532, 257] on span "Confirm" at bounding box center [532, 256] width 15 height 5
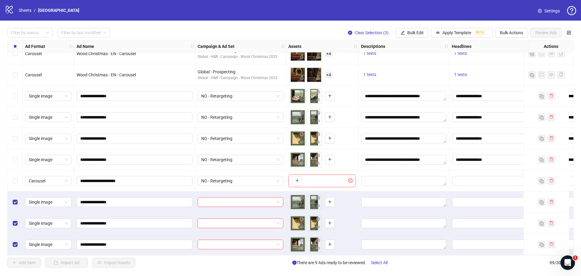
click at [12, 203] on div "Select row 97" at bounding box center [15, 201] width 15 height 21
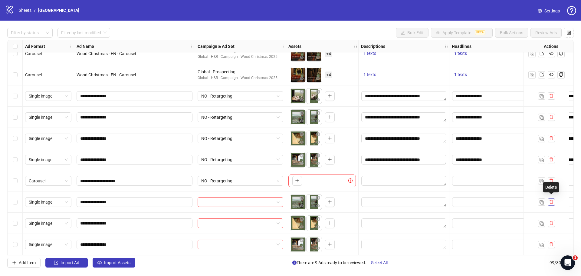
click at [553, 200] on icon "delete" at bounding box center [552, 202] width 4 height 4
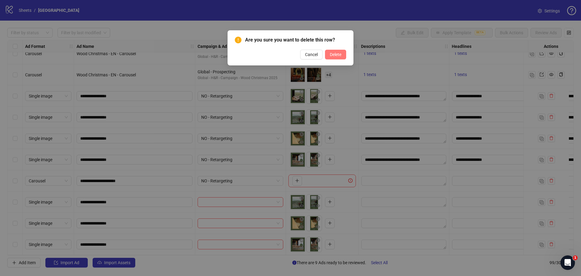
click at [335, 55] on span "Delete" at bounding box center [336, 54] width 12 height 5
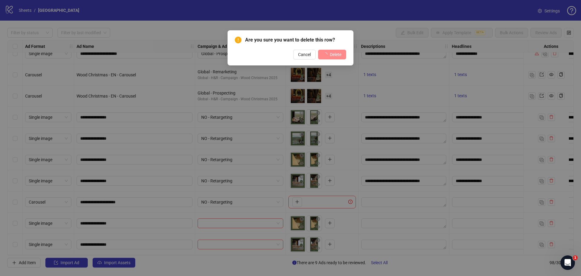
scroll to position [1877, 0]
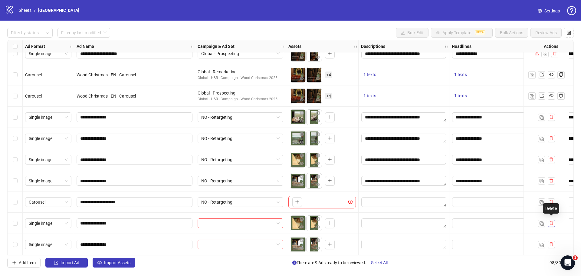
click at [550, 221] on icon "delete" at bounding box center [552, 223] width 4 height 4
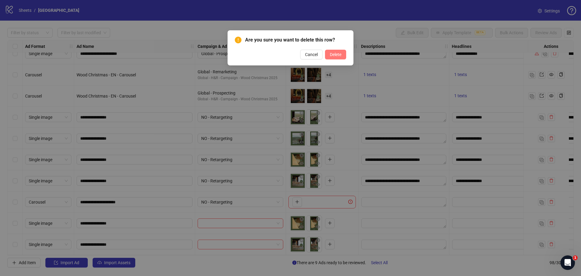
click at [332, 54] on span "Delete" at bounding box center [336, 54] width 12 height 5
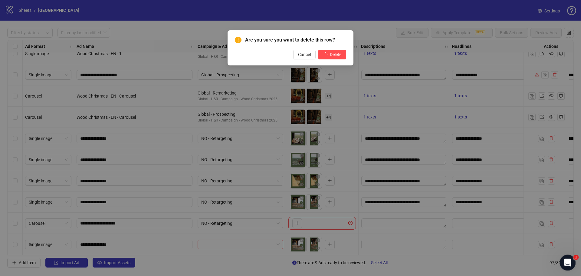
scroll to position [1856, 0]
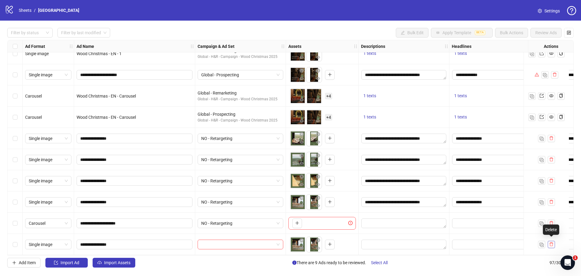
click at [552, 242] on icon "delete" at bounding box center [552, 244] width 4 height 4
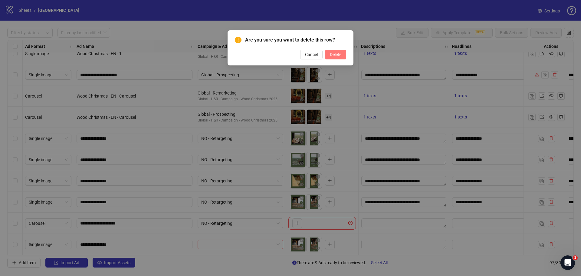
click at [339, 55] on span "Delete" at bounding box center [336, 54] width 12 height 5
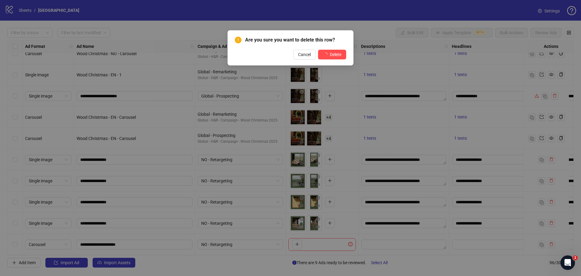
scroll to position [1835, 0]
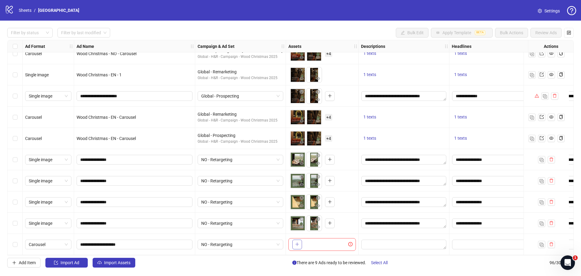
click at [296, 242] on icon "plus" at bounding box center [297, 244] width 4 height 4
click at [329, 242] on span "+ 4" at bounding box center [328, 244] width 7 height 7
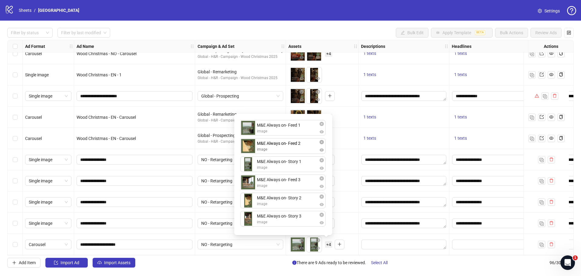
drag, startPoint x: 278, startPoint y: 220, endPoint x: 278, endPoint y: 147, distance: 72.1
click at [278, 147] on div "M&E Always on- Feed 1 image M&E Always on- Story 1 image M&E Always on- Feed 3 …" at bounding box center [283, 174] width 91 height 114
drag, startPoint x: 280, startPoint y: 185, endPoint x: 281, endPoint y: 168, distance: 17.6
click at [281, 168] on div "M&E Always on- Feed 1 image M&E Always on- Feed 2 image M&E Always on- Story 1 …" at bounding box center [283, 174] width 91 height 114
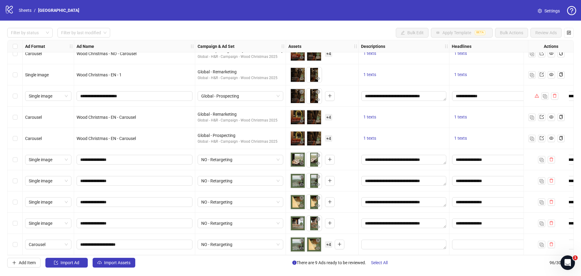
click at [356, 239] on div "To pick up a draggable item, press the space bar. While dragging, use the arrow…" at bounding box center [322, 244] width 73 height 21
click at [396, 244] on textarea "Edit values" at bounding box center [404, 245] width 85 height 10
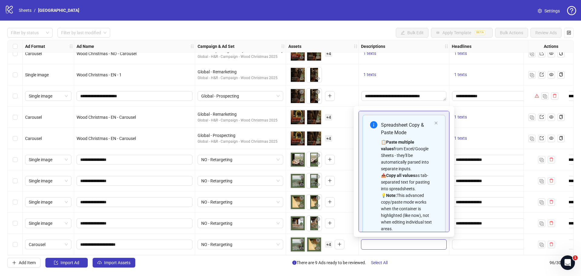
click at [440, 259] on div "Add Item Import Ad Import Assets There are 9 Ads ready to be reviewed. Select A…" at bounding box center [290, 263] width 567 height 10
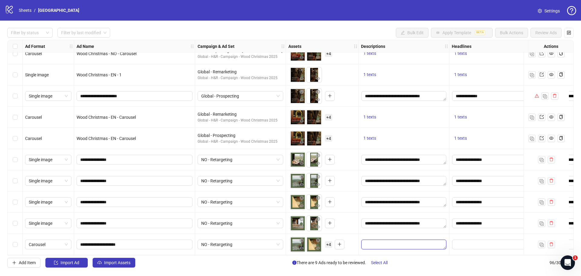
click at [412, 242] on textarea "Edit values" at bounding box center [404, 245] width 85 height 10
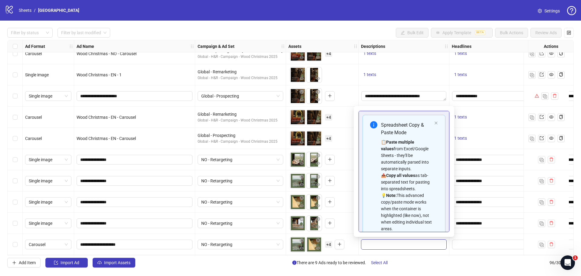
type textarea "**********"
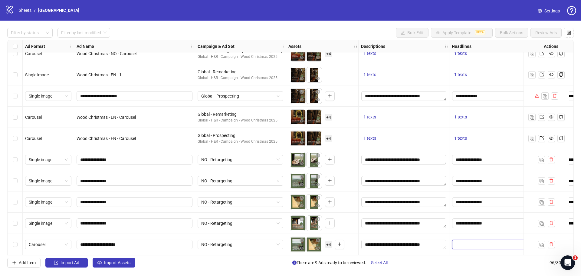
click at [467, 243] on input "Edit values" at bounding box center [494, 245] width 85 height 10
click at [466, 244] on input "Edit values" at bounding box center [494, 245] width 85 height 10
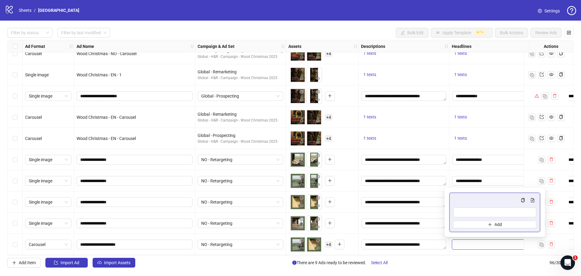
type input "**********"
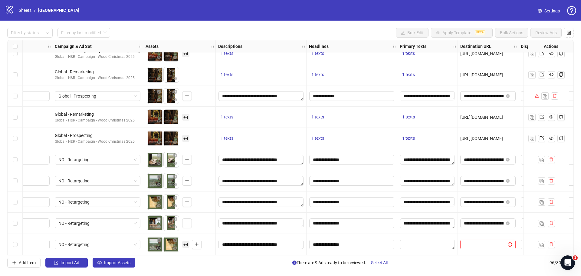
scroll to position [1835, 152]
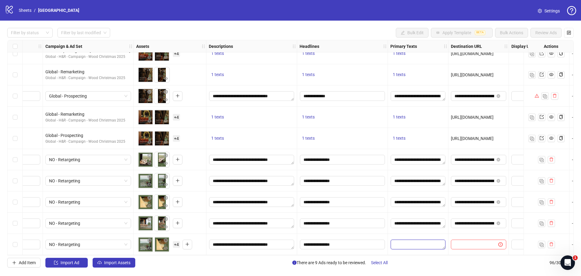
click at [416, 243] on textarea "Edit values" at bounding box center [418, 245] width 55 height 10
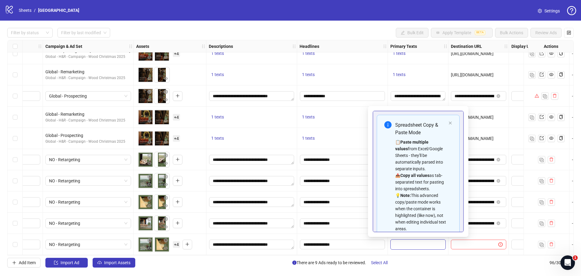
type textarea "**********"
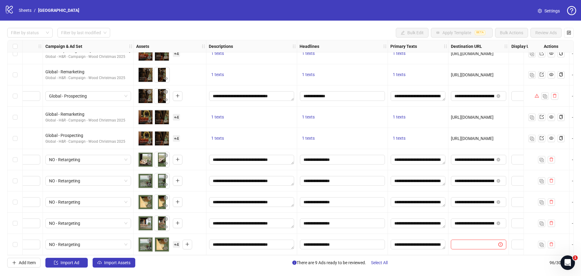
click at [469, 242] on input "text" at bounding box center [472, 244] width 35 height 7
paste input "**********"
type input "**********"
drag, startPoint x: 402, startPoint y: 255, endPoint x: 418, endPoint y: 255, distance: 16.0
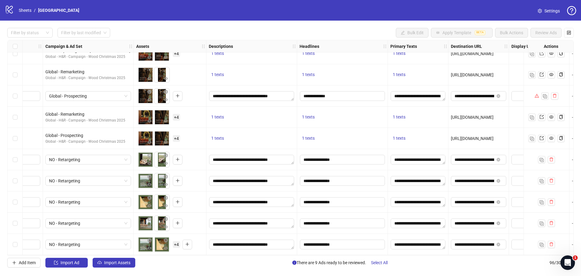
click at [418, 255] on div "Ad Format Ad Name Campaign & Ad Set Assets Descriptions Headlines Primary Texts…" at bounding box center [290, 147] width 567 height 215
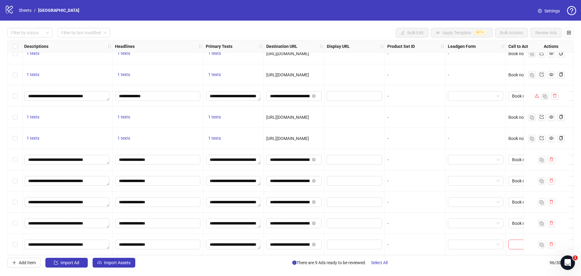
scroll to position [1835, 362]
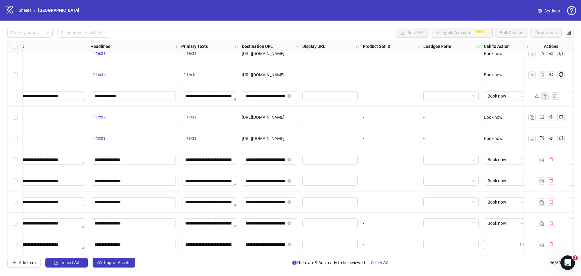
click at [504, 241] on input "search" at bounding box center [503, 244] width 31 height 9
drag, startPoint x: 500, startPoint y: 180, endPoint x: 480, endPoint y: 194, distance: 24.0
click at [500, 180] on div "Book now" at bounding box center [506, 181] width 34 height 7
click at [396, 257] on div "Filter by status Filter by last modified Bulk Edit Apply Template BETA Bulk Act…" at bounding box center [290, 148] width 581 height 254
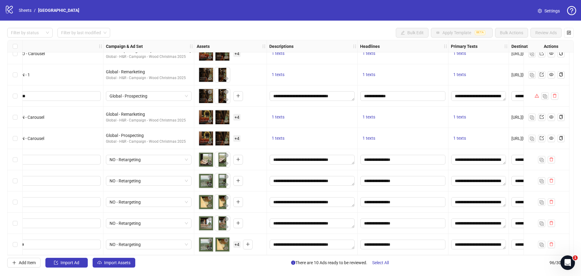
scroll to position [1835, 0]
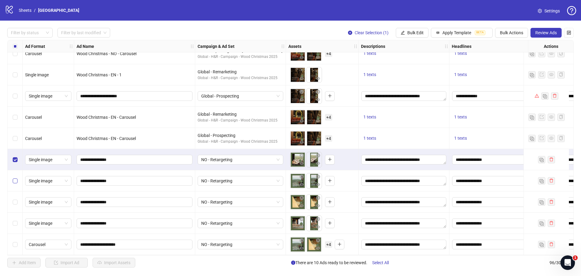
drag, startPoint x: 11, startPoint y: 173, endPoint x: 14, endPoint y: 182, distance: 9.7
click at [11, 173] on div "Select row 93" at bounding box center [15, 180] width 15 height 21
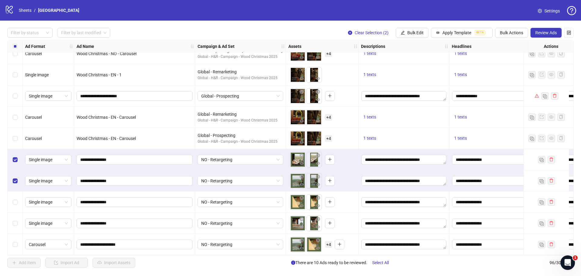
click at [13, 195] on div "Select row 94" at bounding box center [15, 201] width 15 height 21
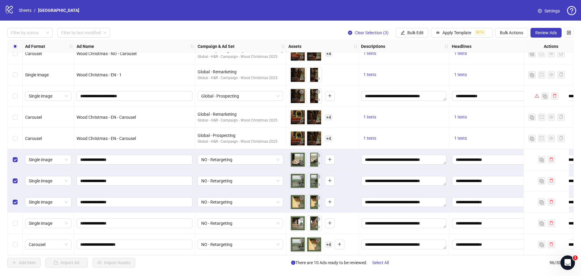
click at [14, 213] on div "Select row 95" at bounding box center [15, 223] width 15 height 21
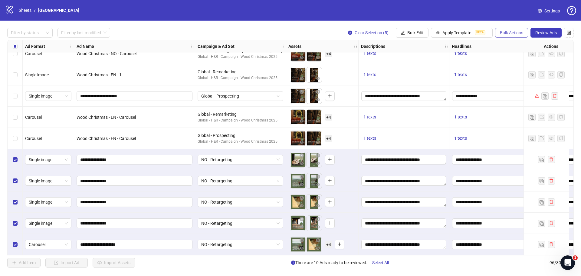
click at [501, 31] on span "Bulk Actions" at bounding box center [511, 32] width 23 height 5
click at [506, 64] on span "Duplicate with assets" at bounding box center [520, 64] width 41 height 7
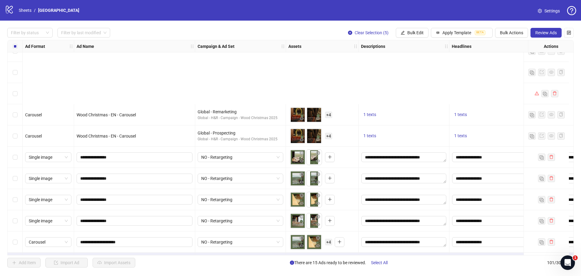
scroll to position [1941, 0]
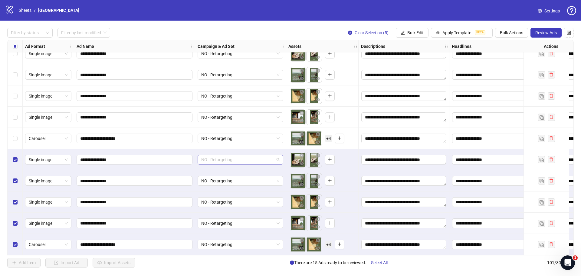
click at [278, 157] on span "NO - Retargeting" at bounding box center [240, 159] width 78 height 9
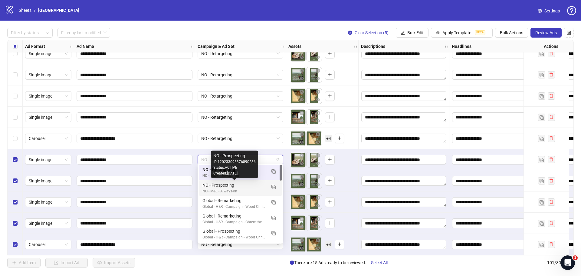
click at [236, 186] on div "NO - Prospecting" at bounding box center [235, 185] width 64 height 7
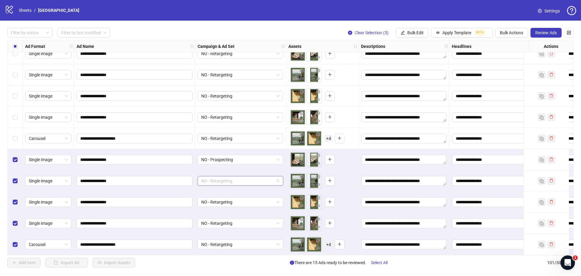
click at [262, 177] on span "NO - Retargeting" at bounding box center [240, 180] width 78 height 9
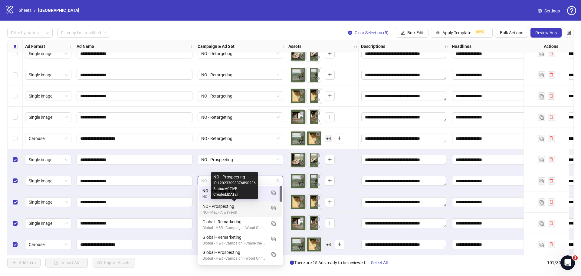
click at [237, 207] on div "NO - Prospecting" at bounding box center [235, 206] width 64 height 7
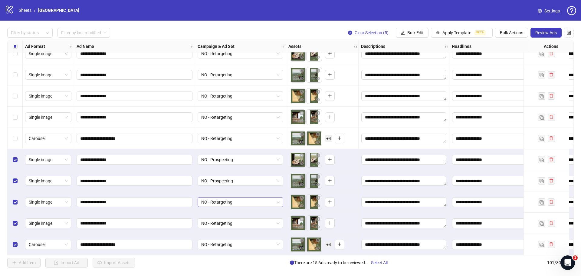
click at [251, 200] on span "NO - Retargeting" at bounding box center [240, 201] width 78 height 9
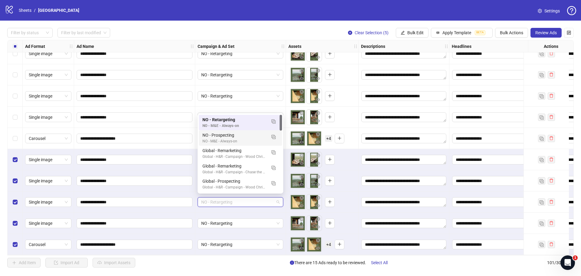
click at [234, 138] on div "NO - Prospecting" at bounding box center [235, 135] width 64 height 7
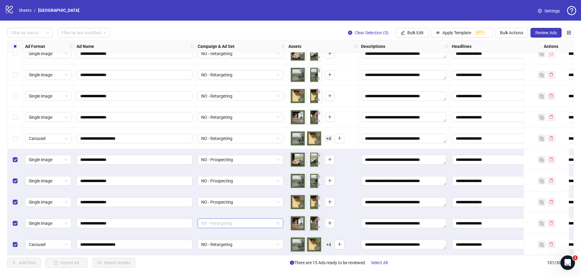
click at [246, 220] on span "NO - Retargeting" at bounding box center [240, 223] width 78 height 9
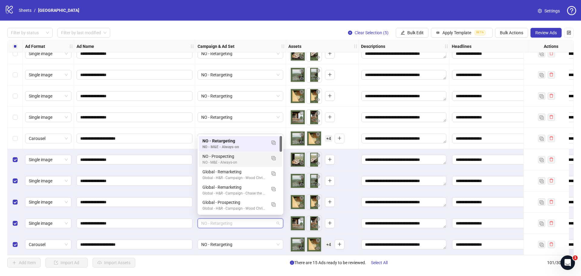
click at [238, 155] on div "NO - Prospecting" at bounding box center [235, 156] width 64 height 7
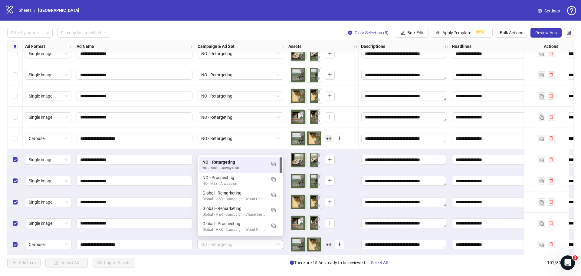
click at [233, 244] on span "NO - Retargeting" at bounding box center [240, 244] width 78 height 9
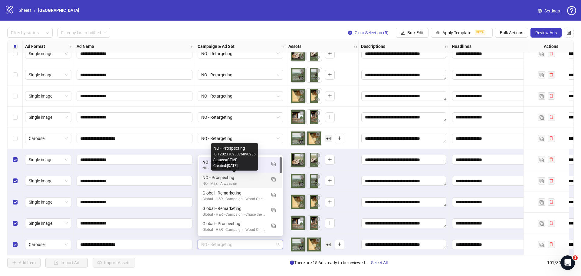
click at [236, 180] on div "NO - Prospecting" at bounding box center [235, 177] width 64 height 7
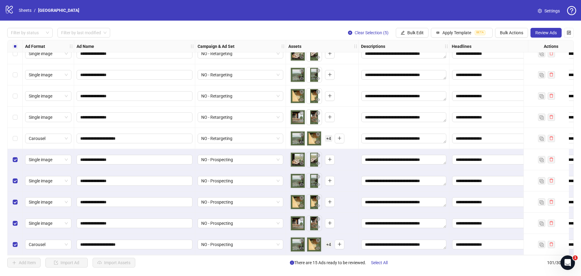
click at [223, 259] on div "Add Item Import Ad Import Assets There are 15 Ads ready to be reviewed. Select …" at bounding box center [290, 263] width 567 height 10
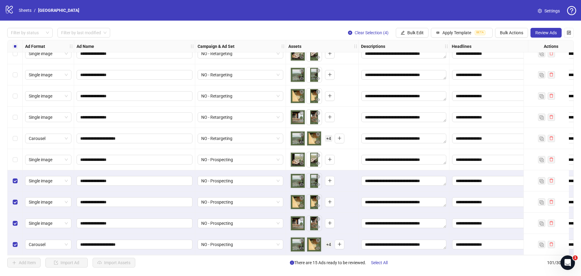
click at [9, 180] on div "Select row 98" at bounding box center [15, 180] width 15 height 21
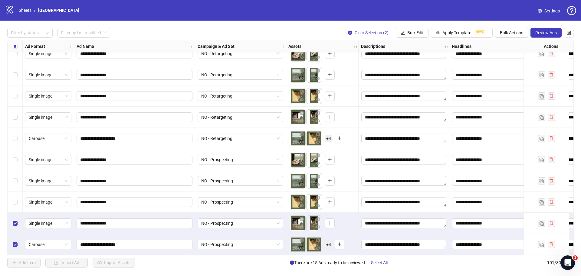
drag, startPoint x: 11, startPoint y: 223, endPoint x: 12, endPoint y: 228, distance: 5.6
click at [11, 223] on div "Select row 100" at bounding box center [15, 223] width 15 height 21
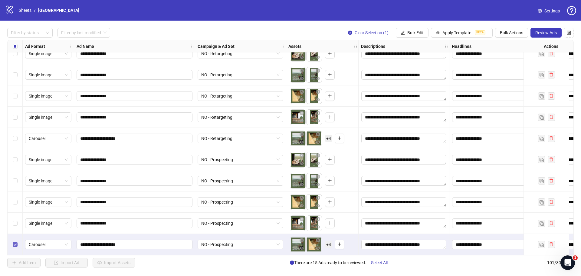
click at [14, 241] on label "Select row 101" at bounding box center [15, 244] width 5 height 7
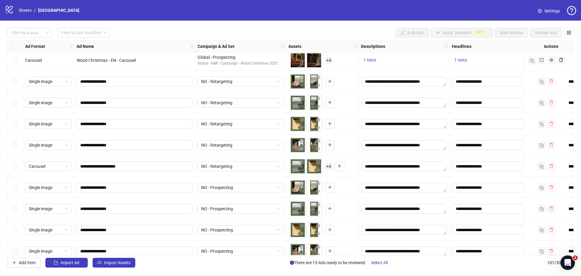
scroll to position [1880, 0]
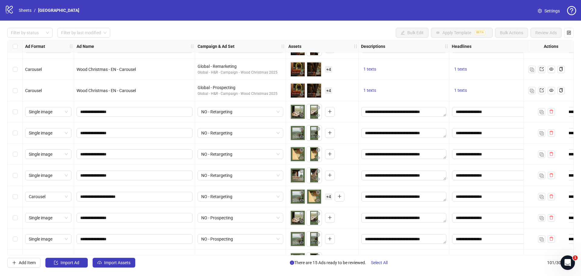
click at [17, 116] on div "Select row 92" at bounding box center [15, 111] width 15 height 21
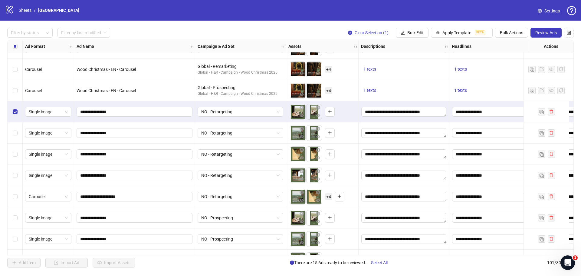
drag, startPoint x: 18, startPoint y: 136, endPoint x: 8, endPoint y: 155, distance: 21.5
click at [18, 137] on div "Select row 93" at bounding box center [15, 132] width 15 height 21
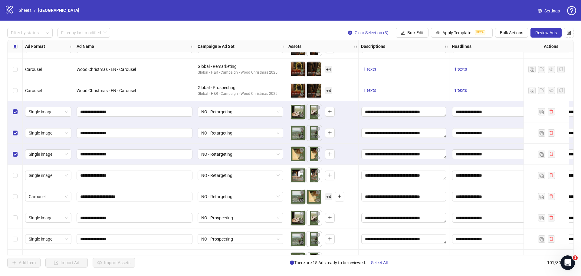
click at [13, 181] on div "Select row 95" at bounding box center [15, 175] width 15 height 21
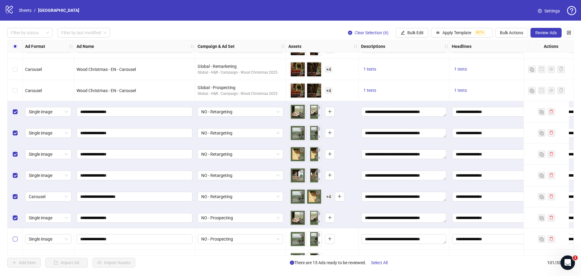
click at [14, 234] on div "Select row 98" at bounding box center [15, 238] width 15 height 21
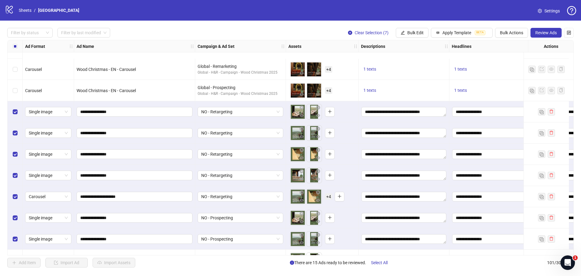
scroll to position [1941, 0]
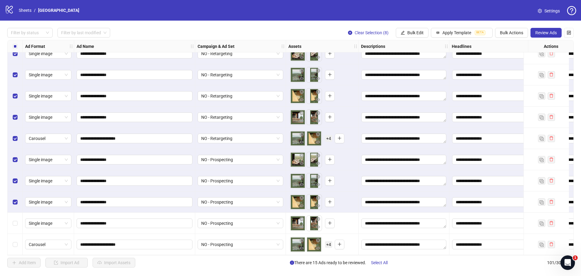
click at [18, 216] on div "Select row 100" at bounding box center [15, 223] width 15 height 21
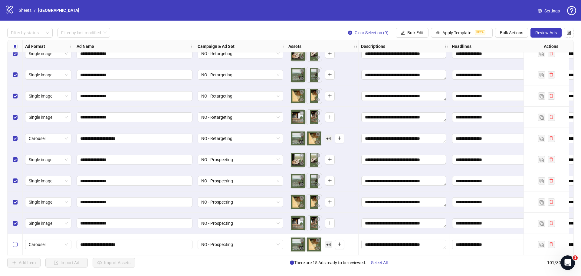
click at [16, 238] on div "Select row 101" at bounding box center [15, 244] width 15 height 21
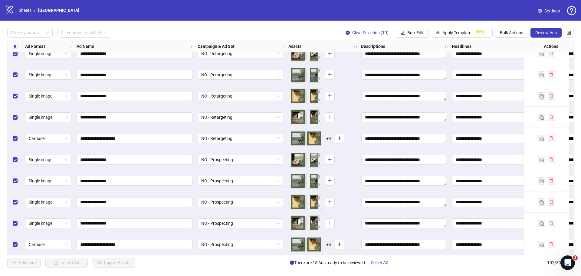
scroll to position [1941, 123]
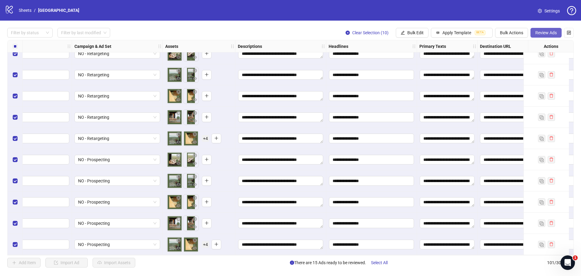
click at [544, 33] on span "Review Ads" at bounding box center [546, 32] width 21 height 5
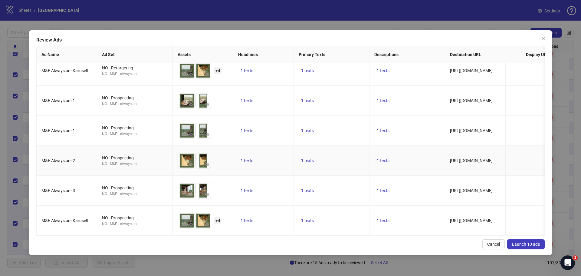
scroll to position [132, 0]
click at [530, 246] on span "Launch 10 ads" at bounding box center [526, 244] width 28 height 5
